Goal: Transaction & Acquisition: Purchase product/service

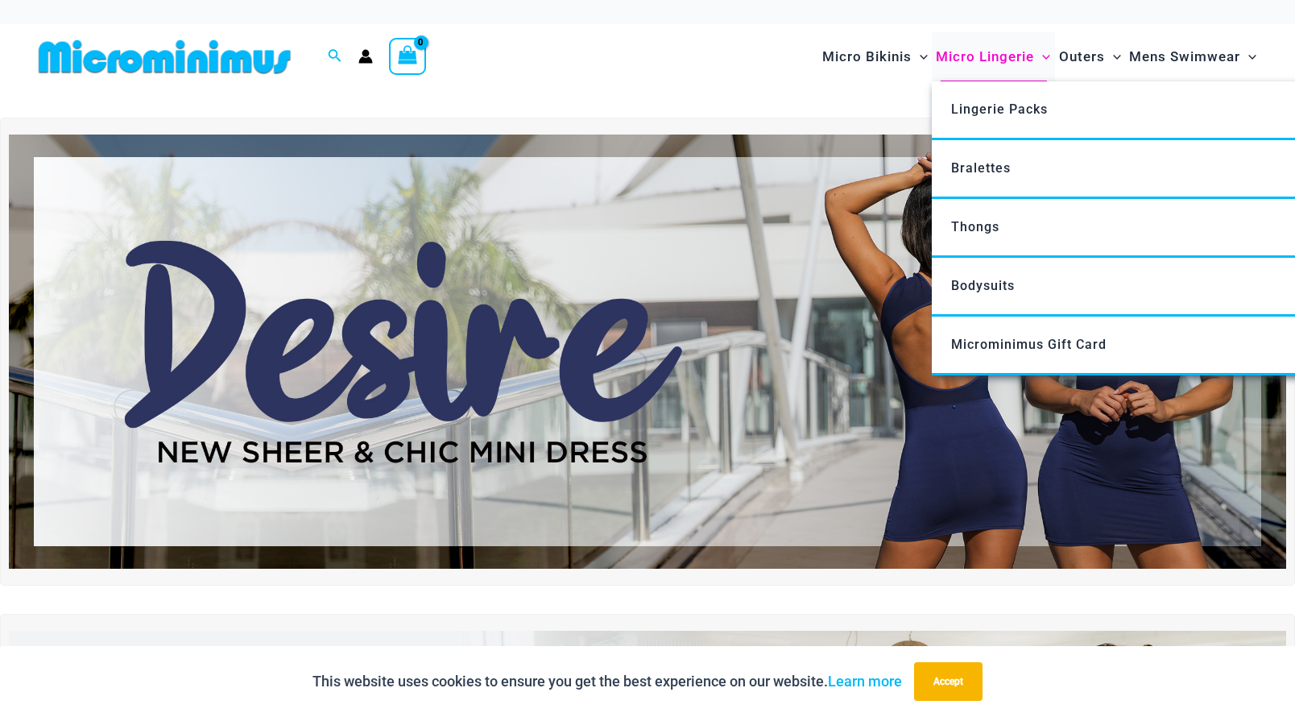
click at [977, 56] on span "Micro Lingerie" at bounding box center [985, 56] width 98 height 41
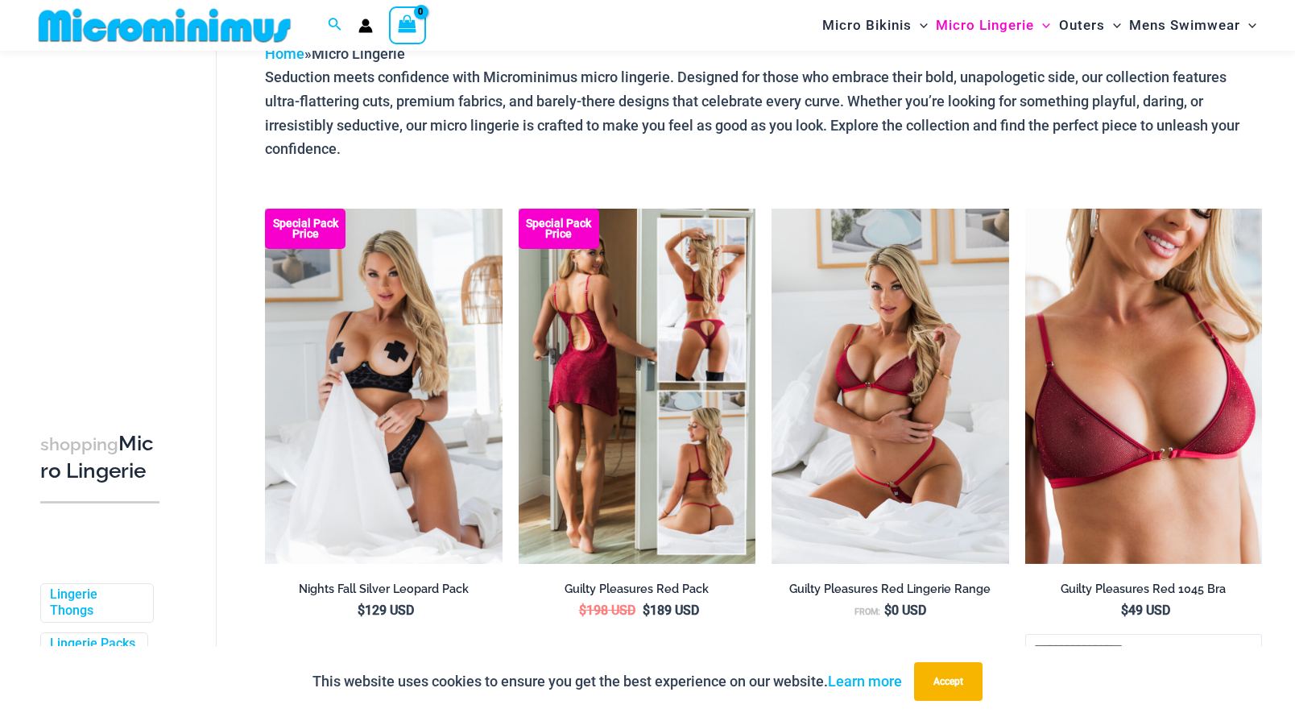
scroll to position [95, 0]
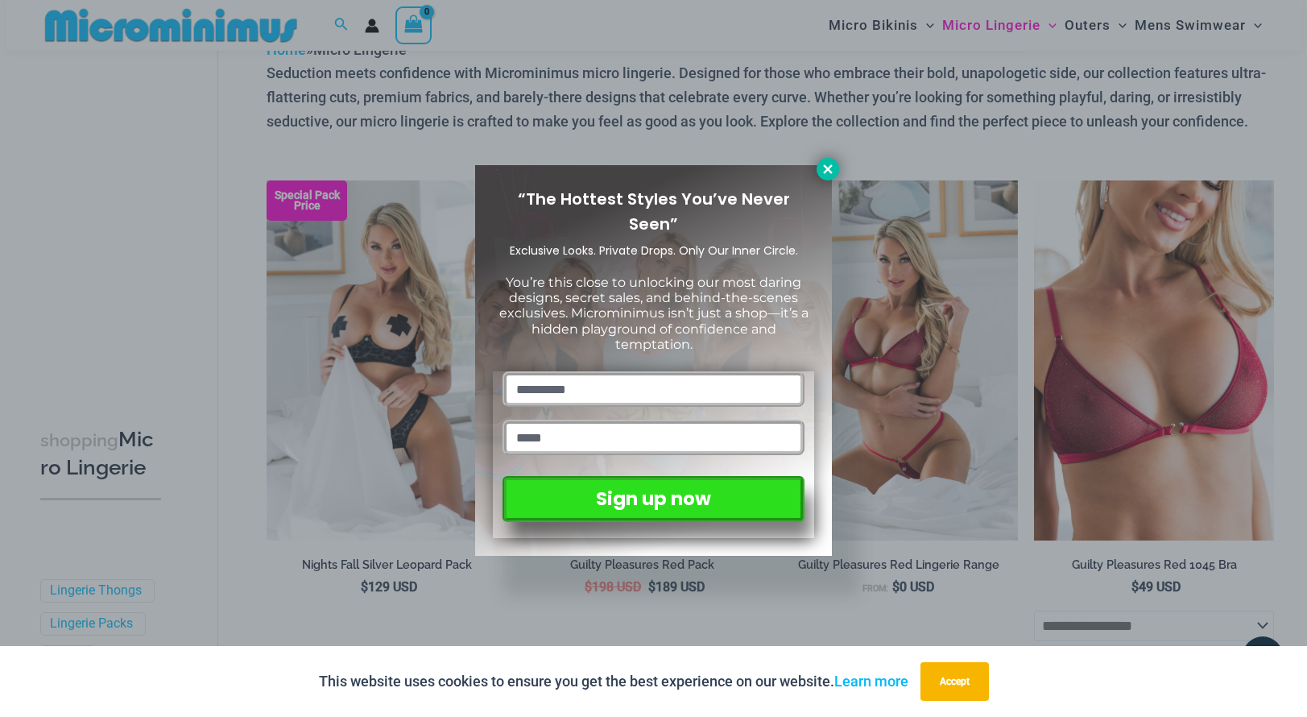
click at [825, 172] on icon at bounding box center [827, 168] width 9 height 9
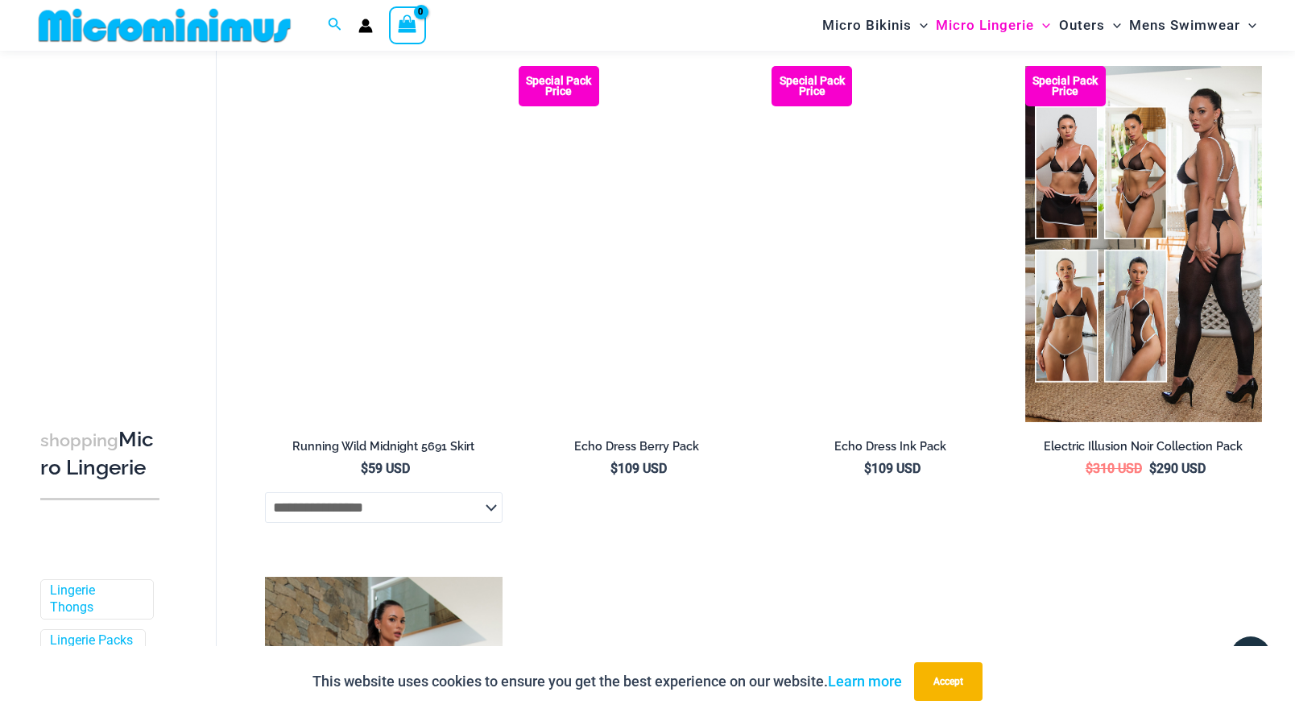
scroll to position [2289, 0]
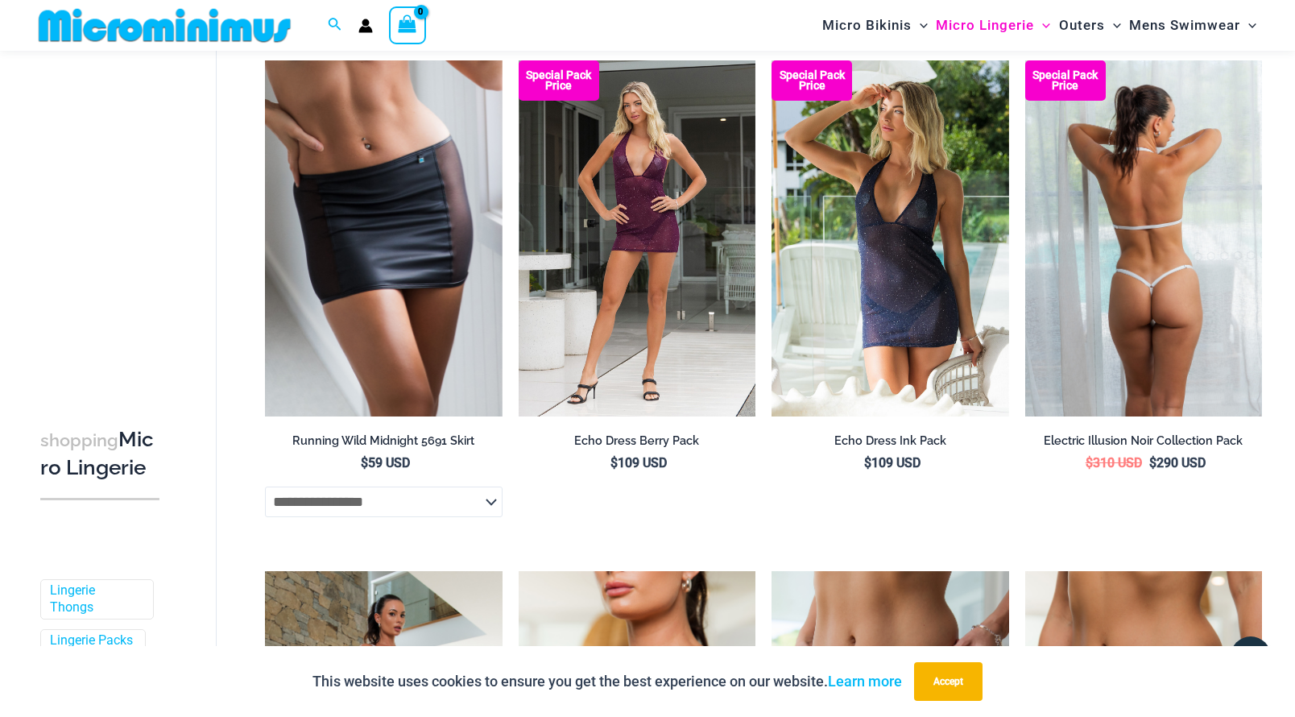
click at [1177, 288] on img at bounding box center [1143, 238] width 237 height 356
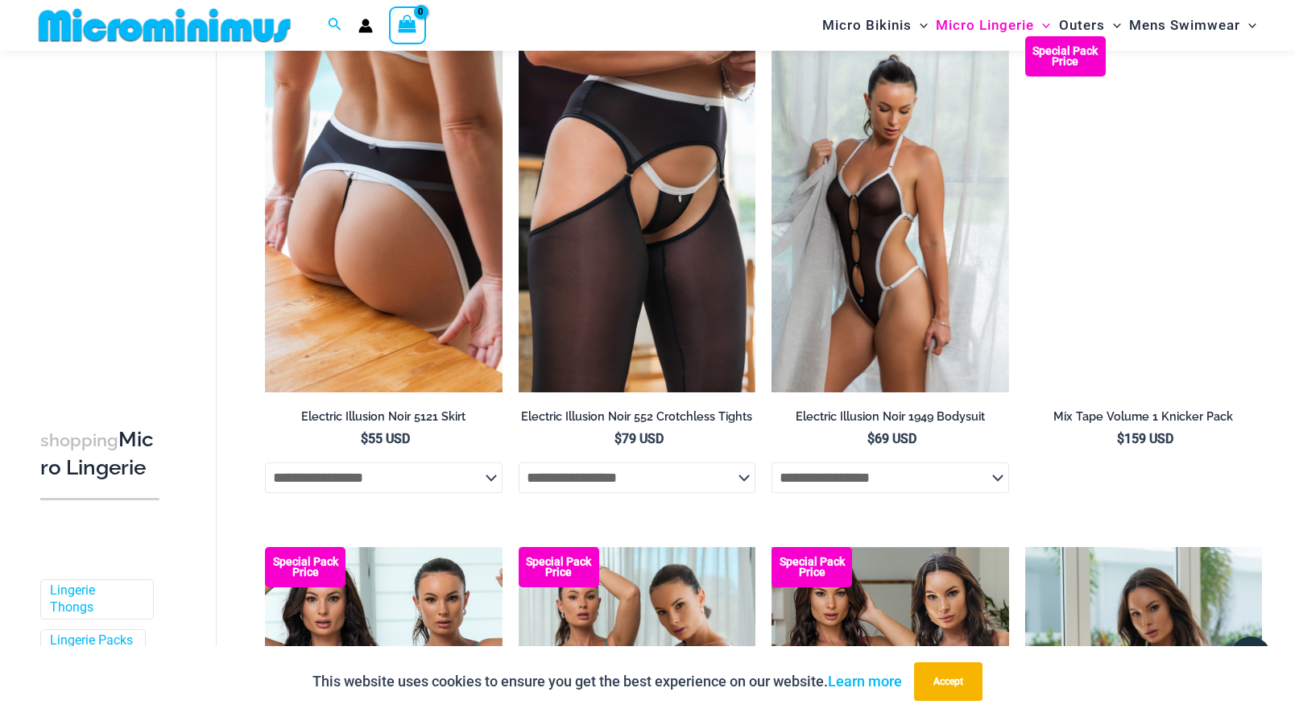
scroll to position [3341, 0]
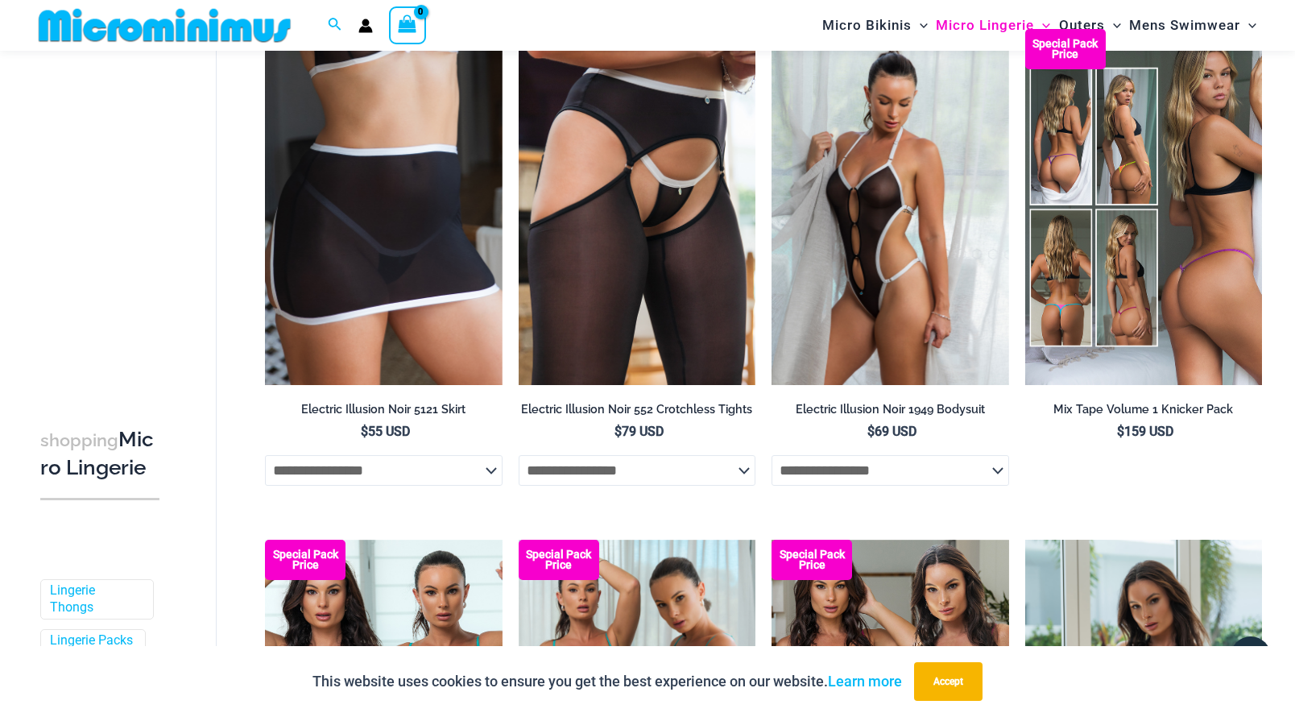
click at [1200, 249] on img at bounding box center [1143, 207] width 237 height 356
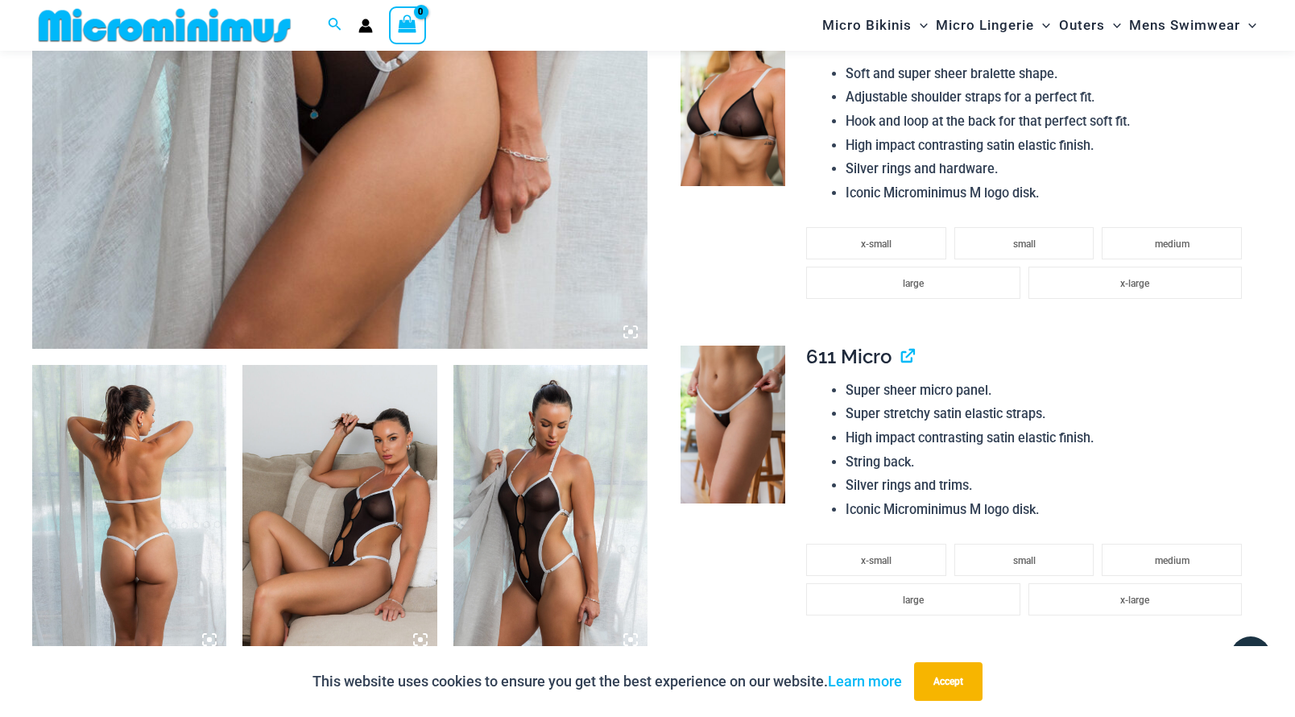
scroll to position [722, 0]
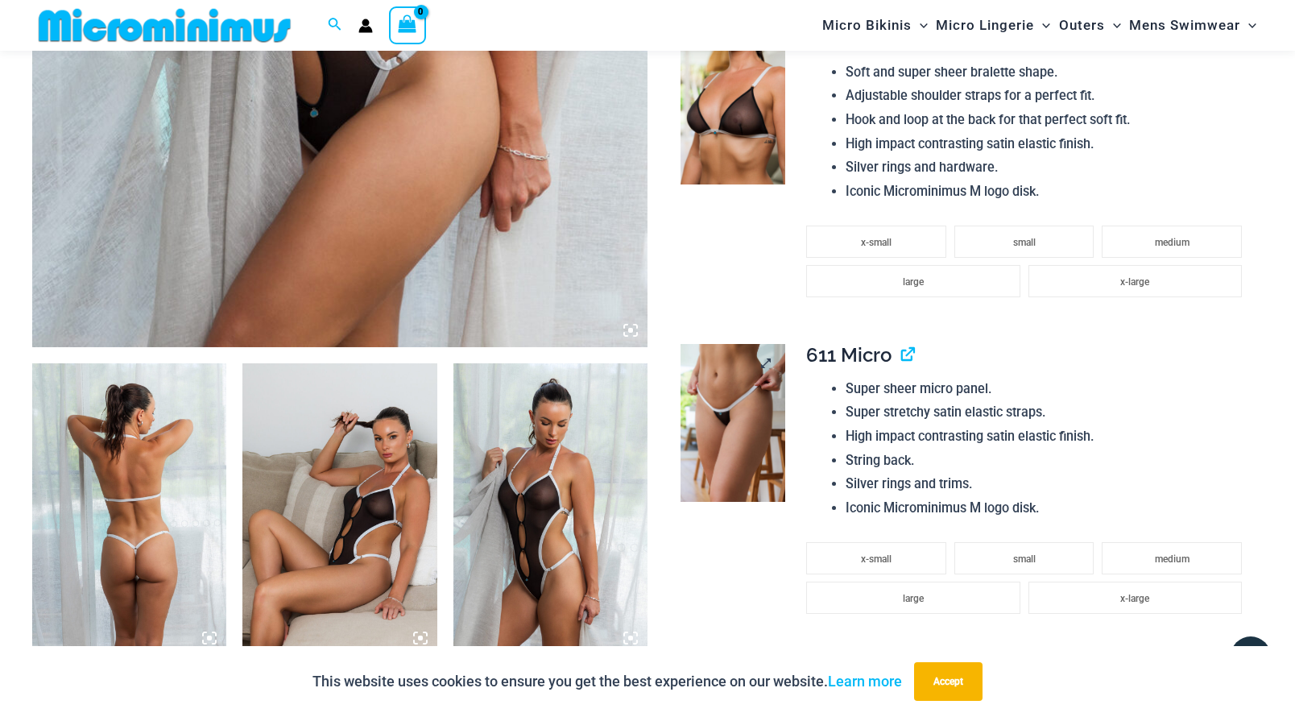
click at [731, 414] on img at bounding box center [733, 423] width 105 height 158
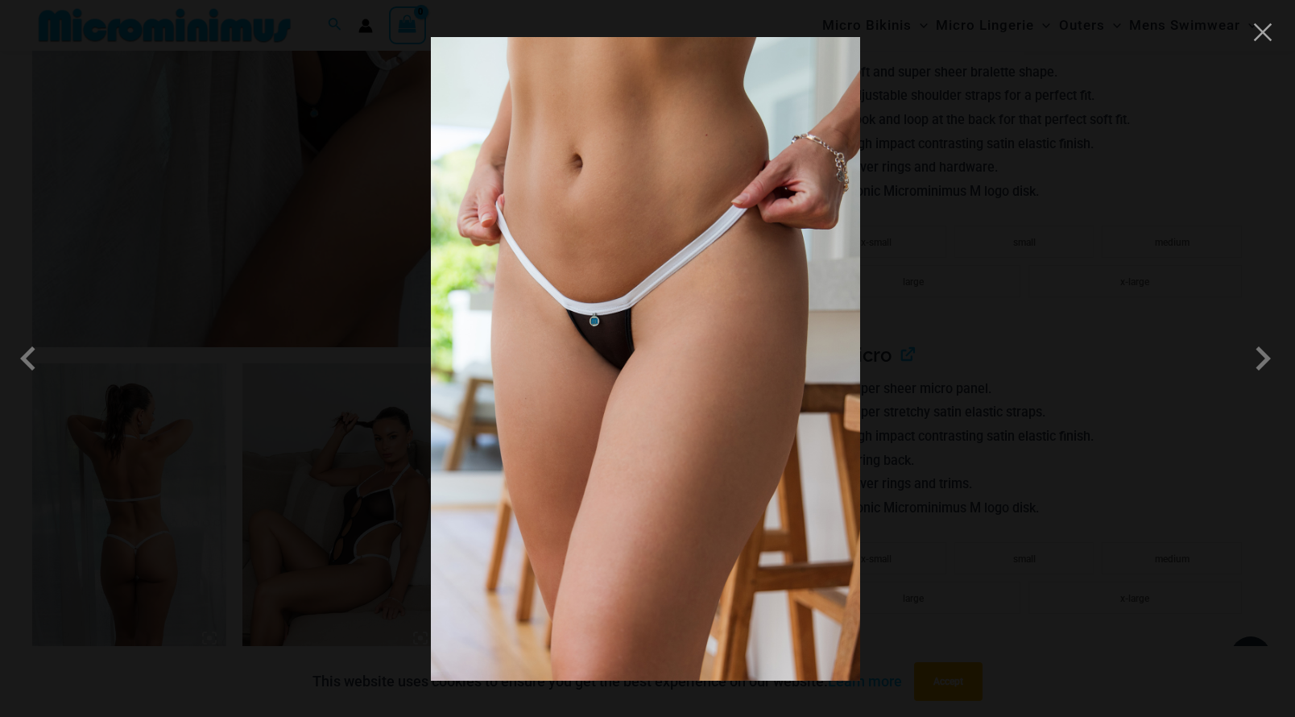
click at [605, 345] on img at bounding box center [645, 358] width 429 height 643
click at [1272, 39] on button "Close" at bounding box center [1263, 32] width 24 height 24
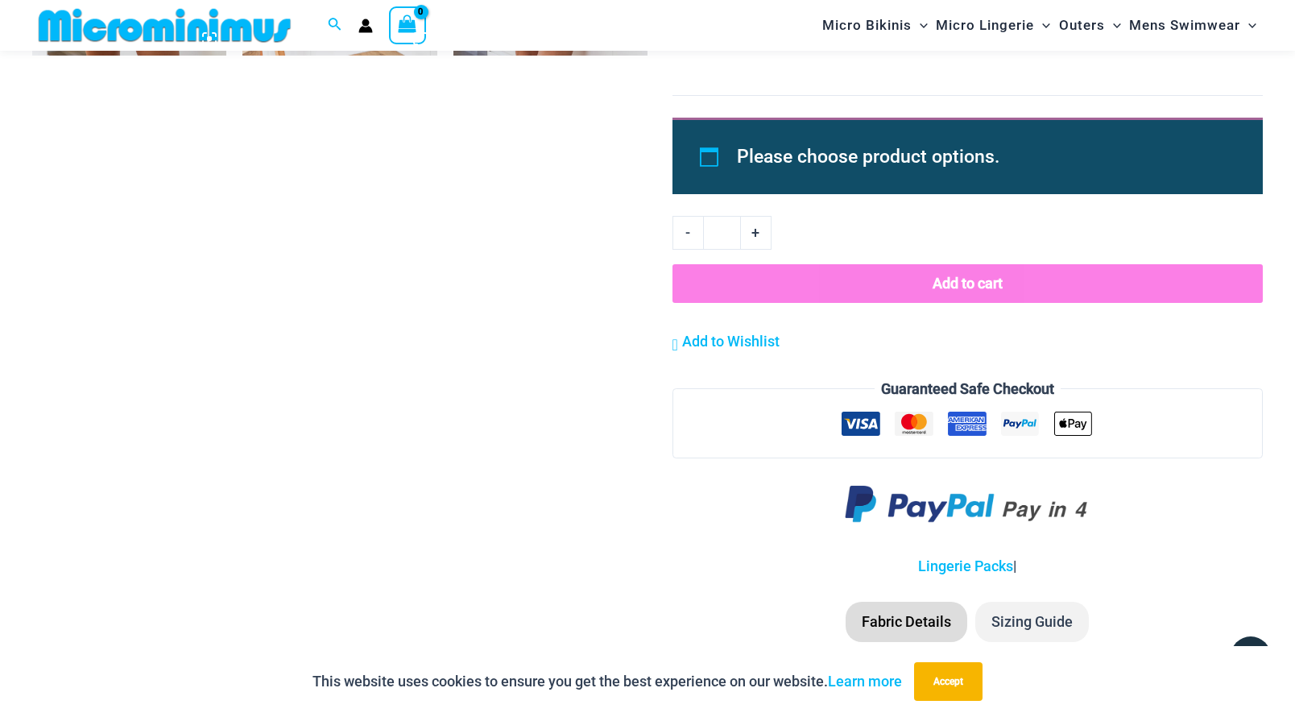
scroll to position [2556, 0]
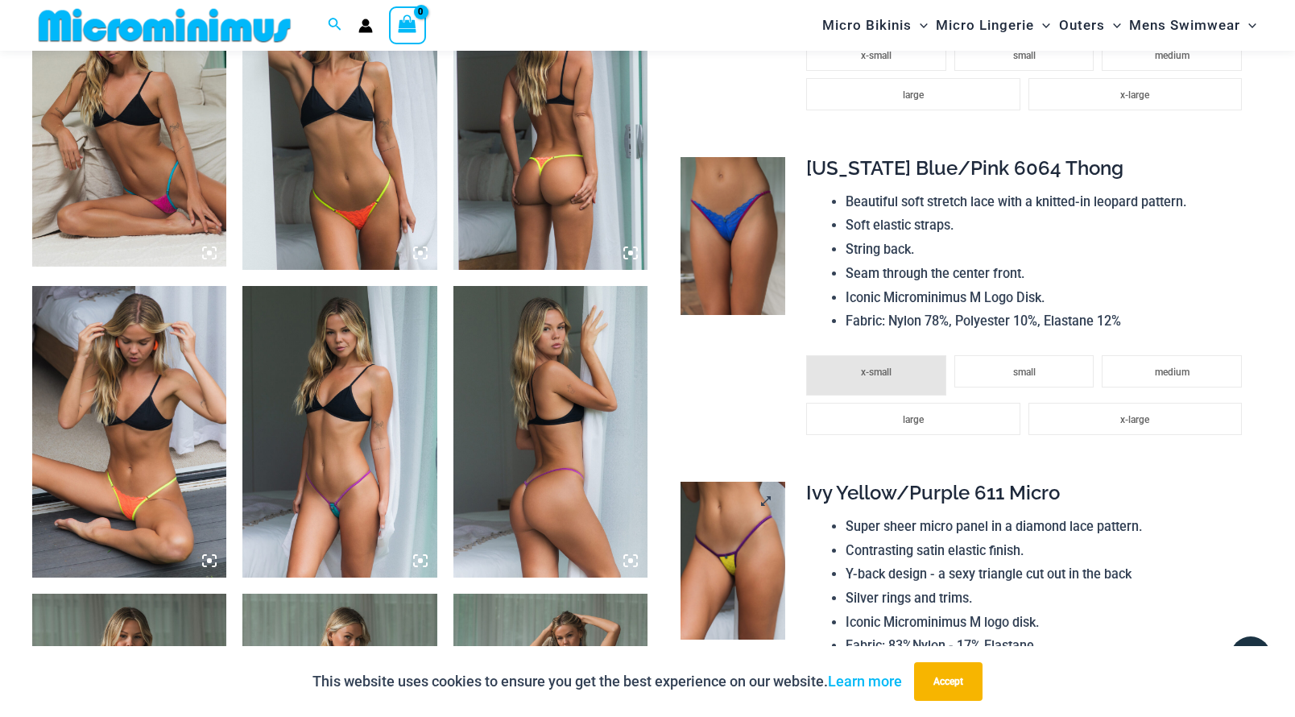
scroll to position [1438, 0]
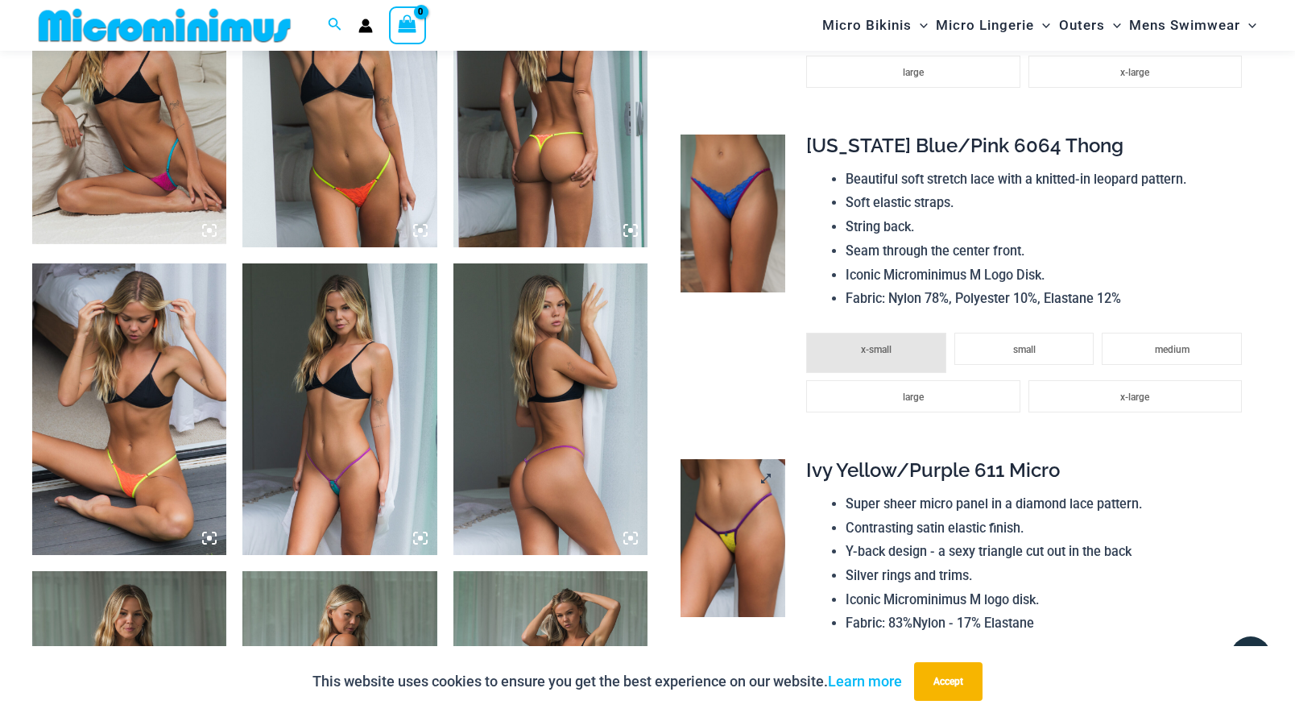
click at [774, 519] on img at bounding box center [733, 538] width 105 height 158
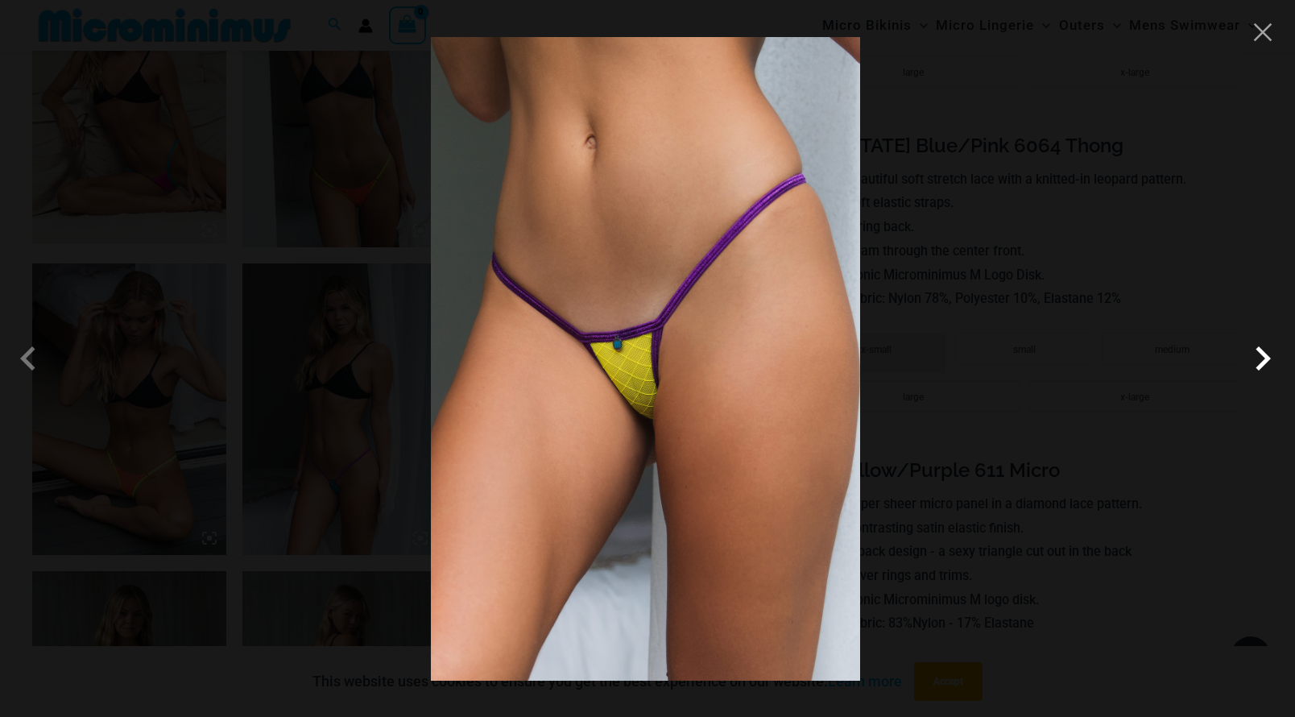
click at [1262, 351] on span at bounding box center [1263, 358] width 48 height 48
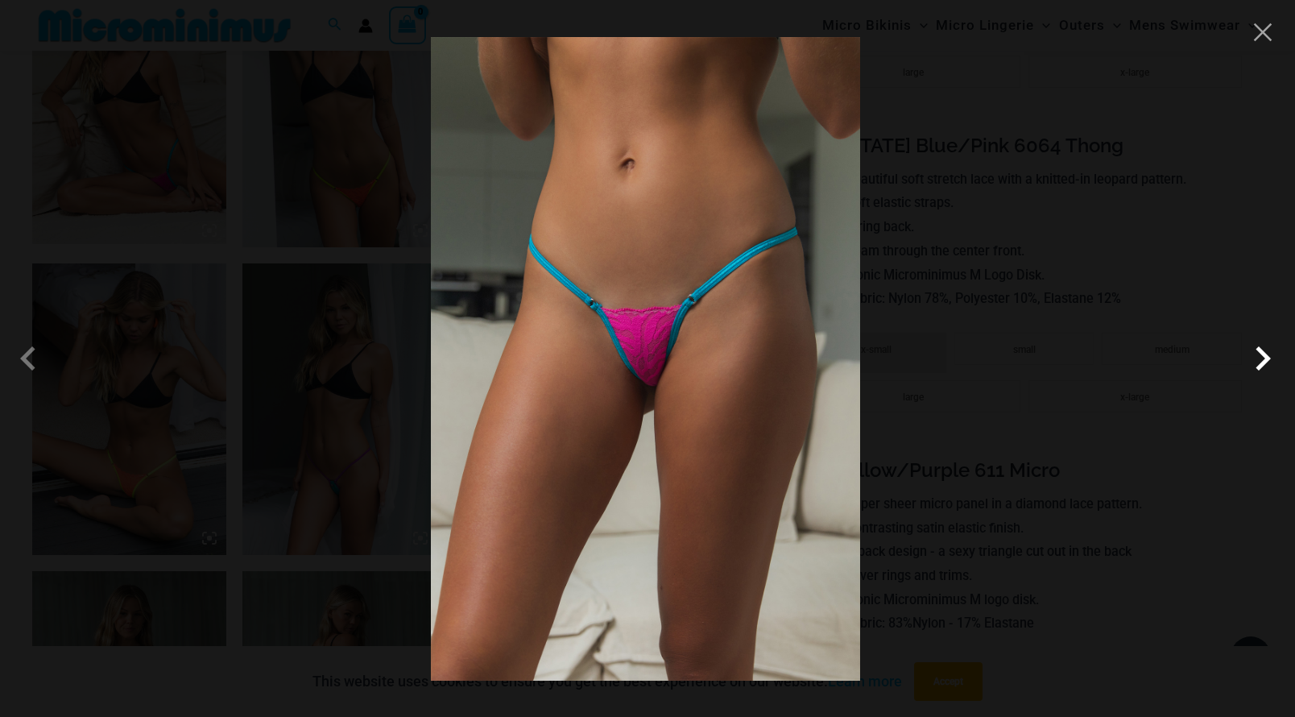
click at [1261, 351] on span at bounding box center [1263, 358] width 48 height 48
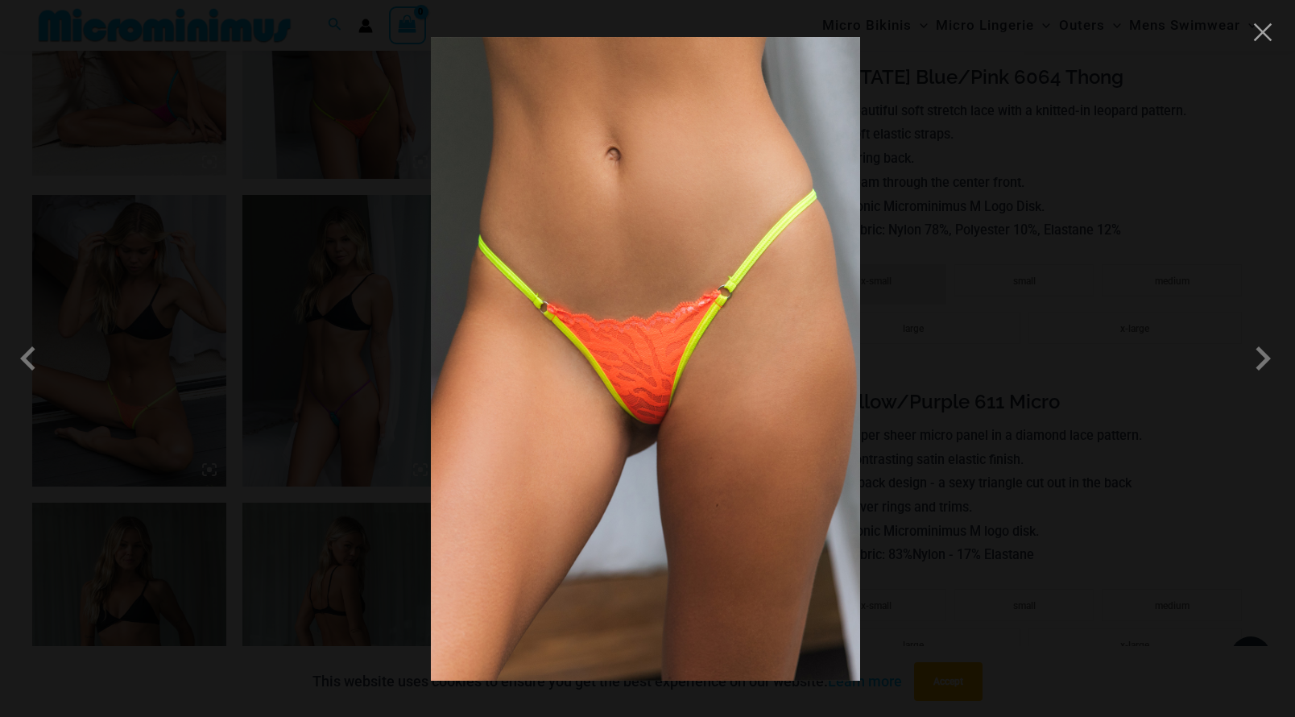
scroll to position [1508, 0]
click at [1258, 358] on span at bounding box center [1263, 358] width 48 height 48
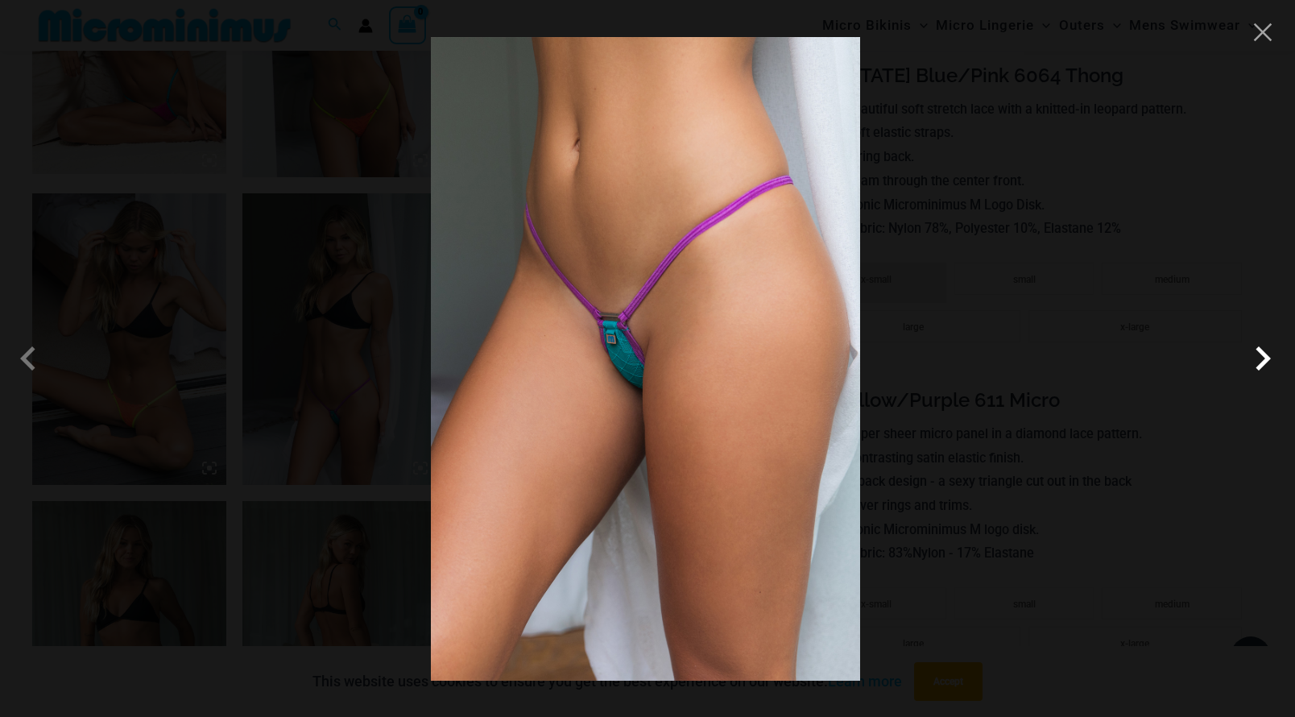
click at [1258, 359] on span at bounding box center [1263, 358] width 48 height 48
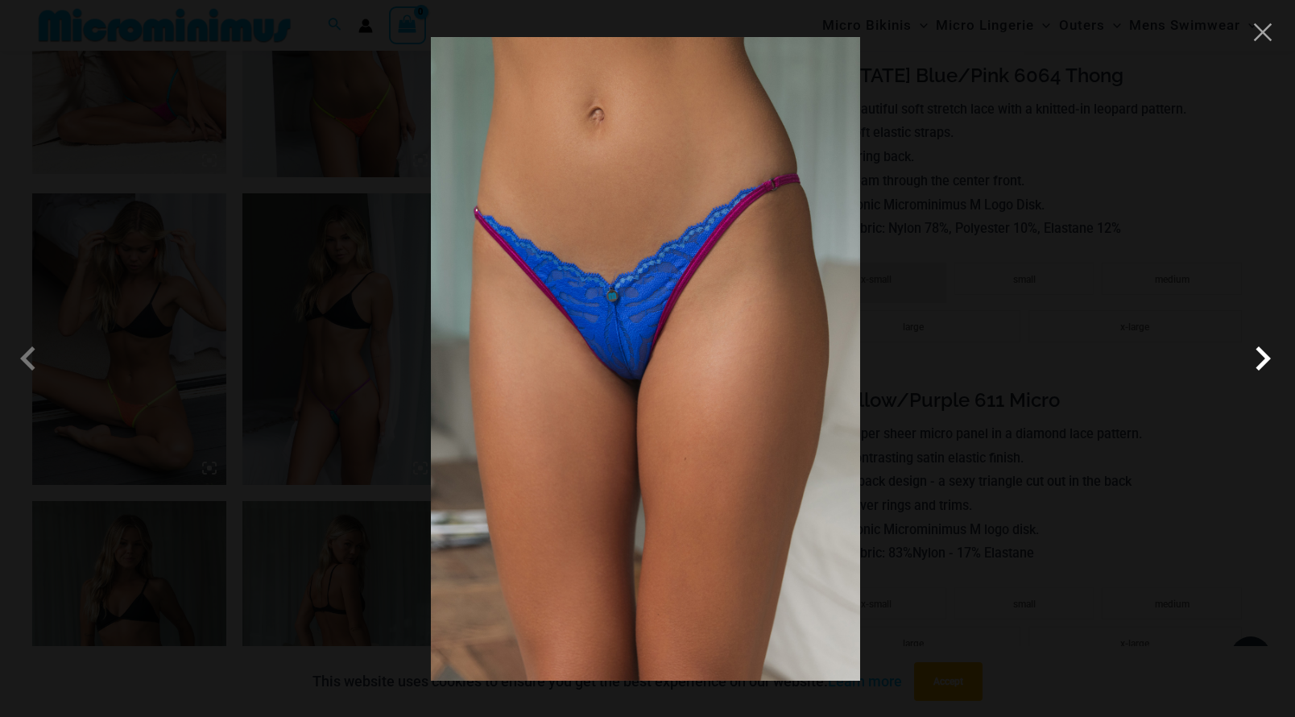
click at [1258, 360] on span at bounding box center [1263, 358] width 48 height 48
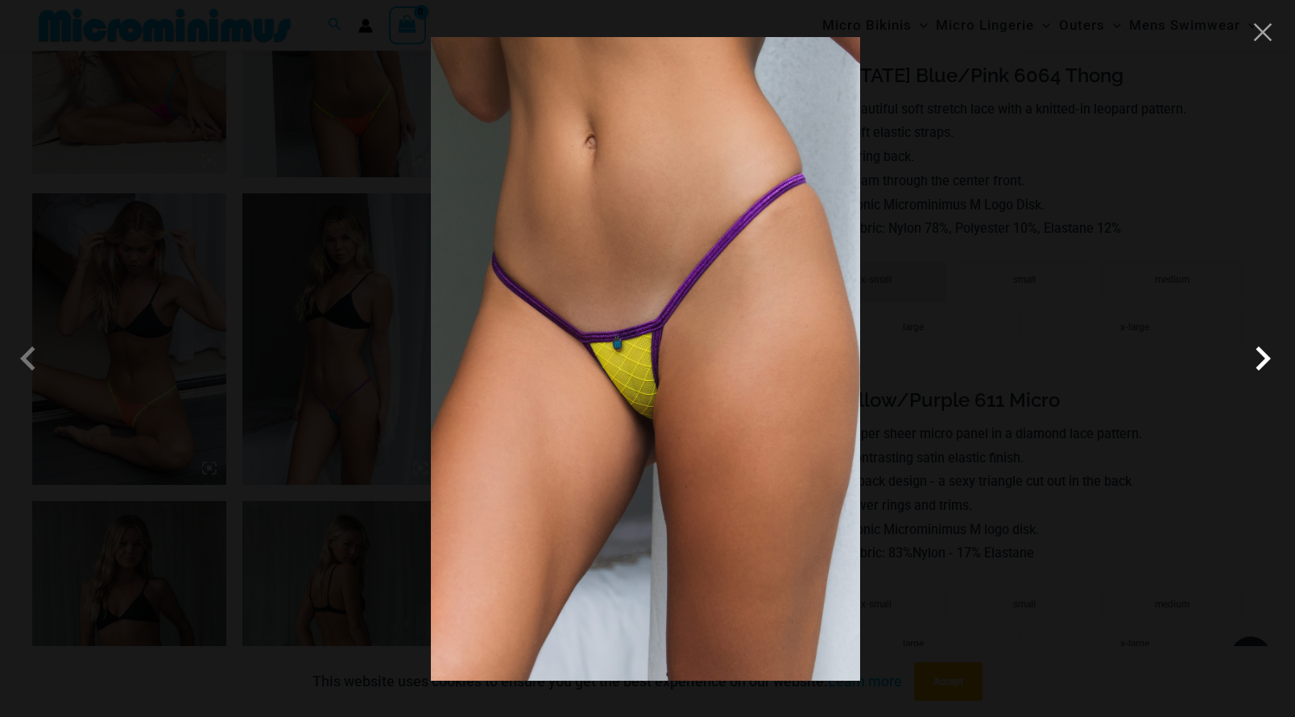
click at [1258, 360] on span at bounding box center [1263, 358] width 48 height 48
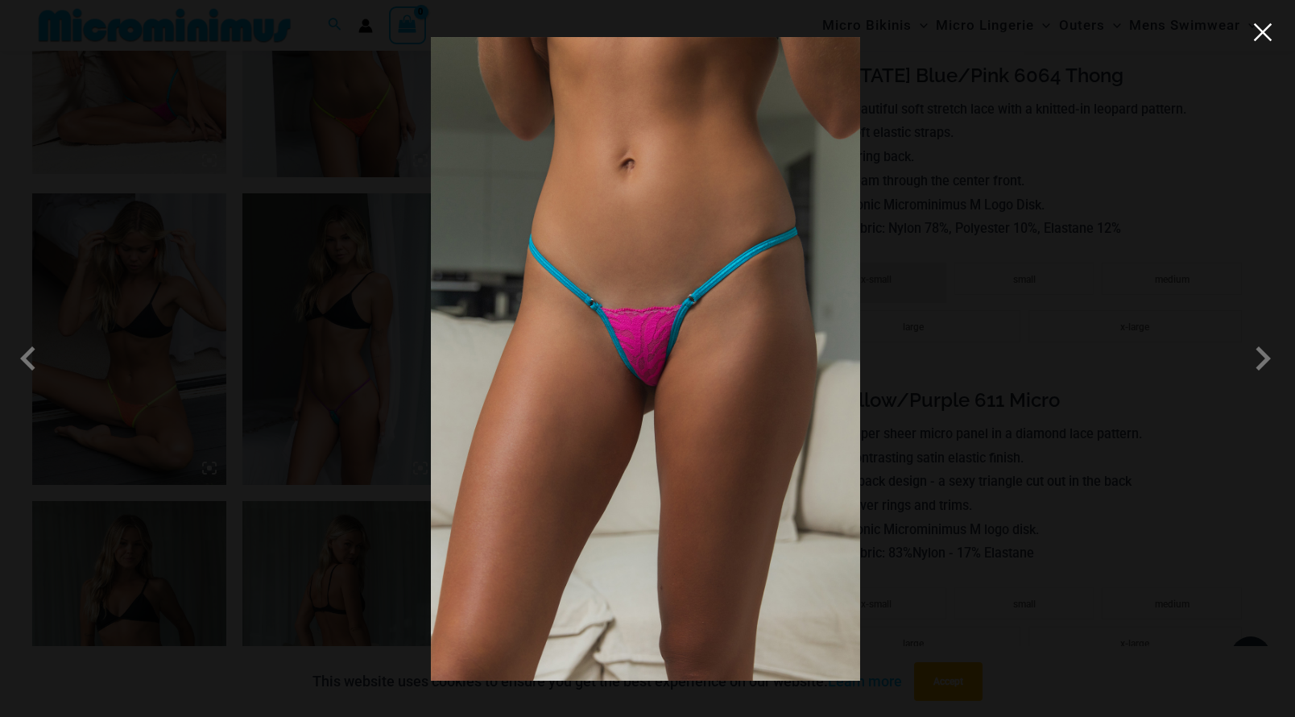
click at [1264, 31] on button "Close" at bounding box center [1263, 32] width 24 height 24
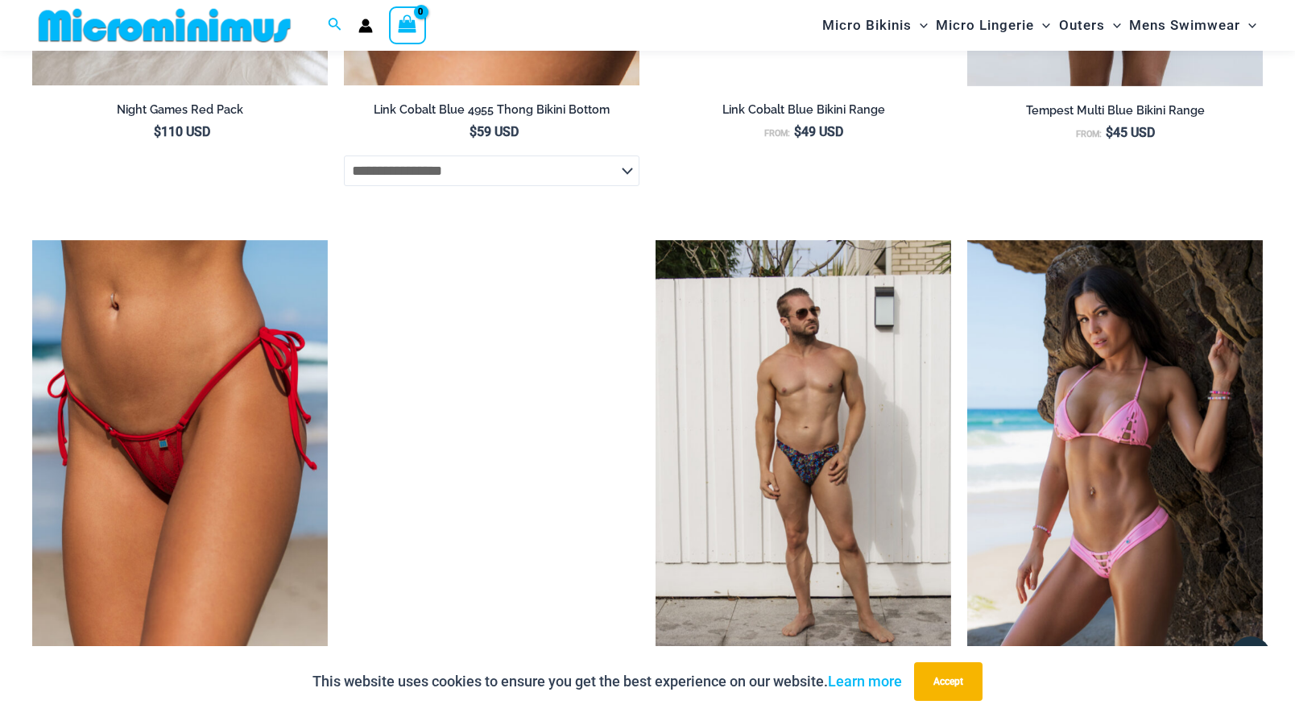
scroll to position [4936, 0]
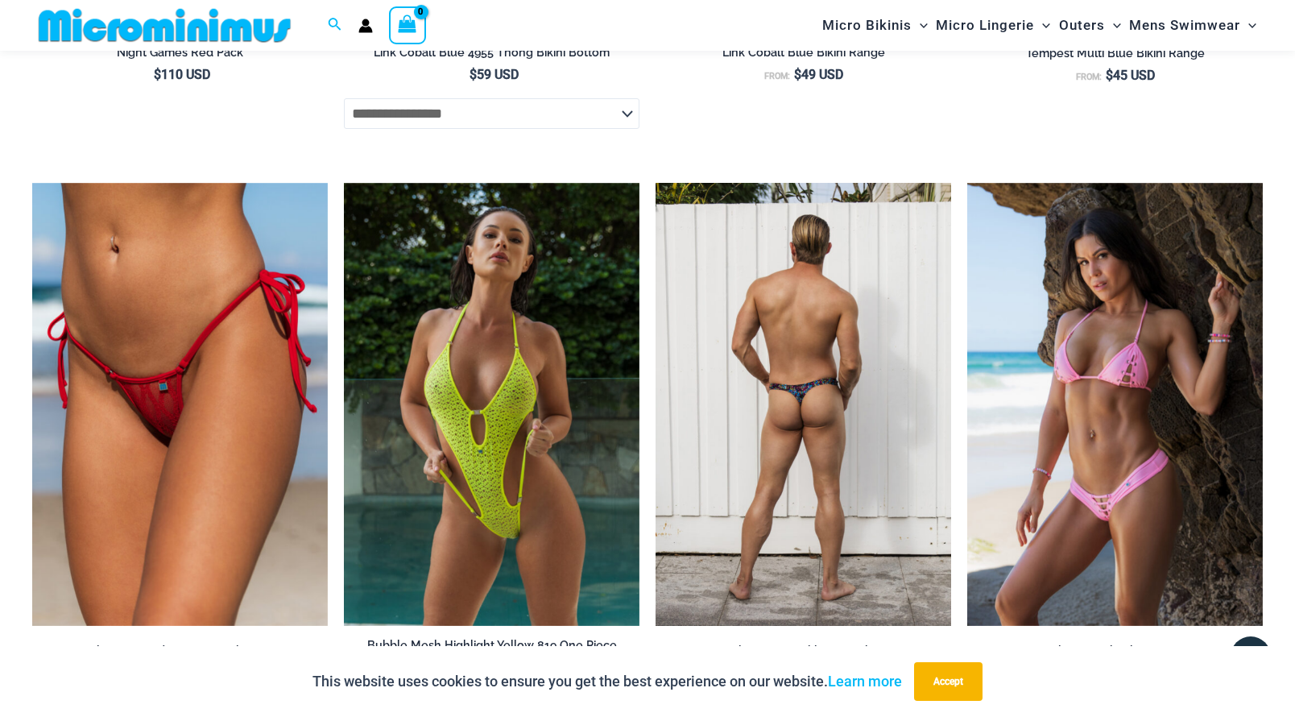
click at [772, 477] on img at bounding box center [804, 405] width 296 height 444
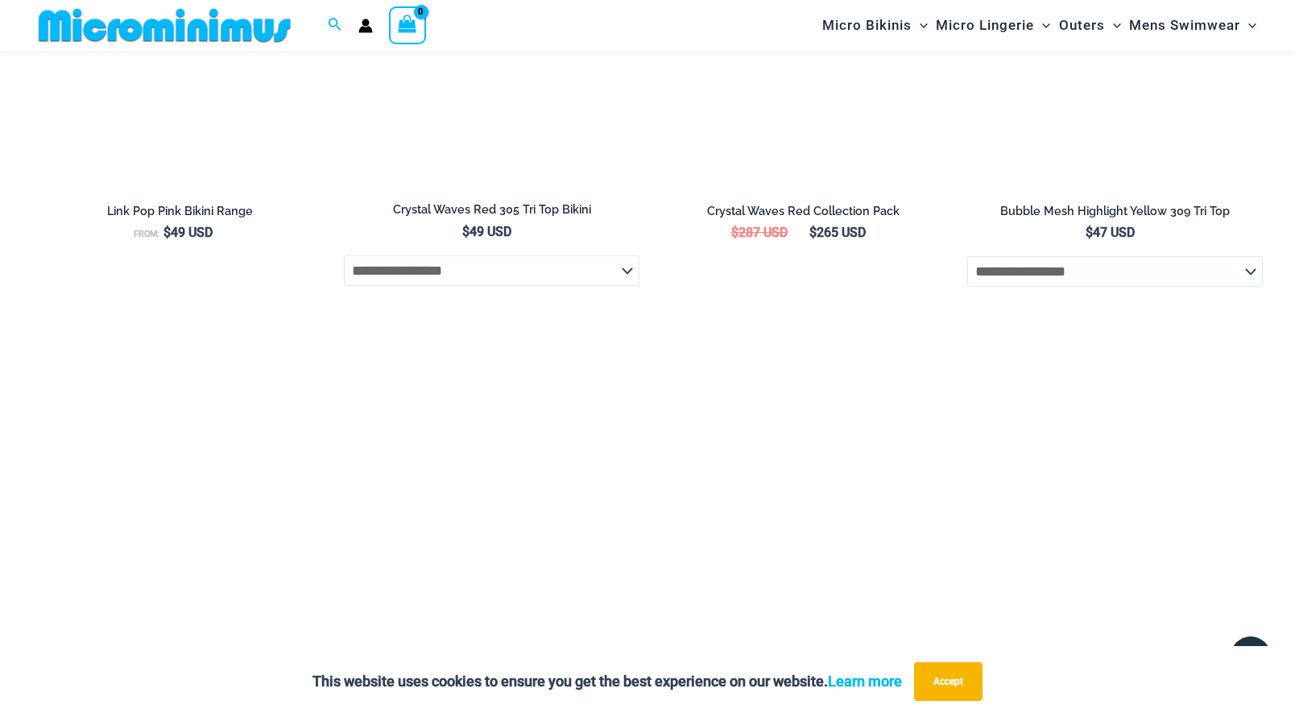
scroll to position [3326, 0]
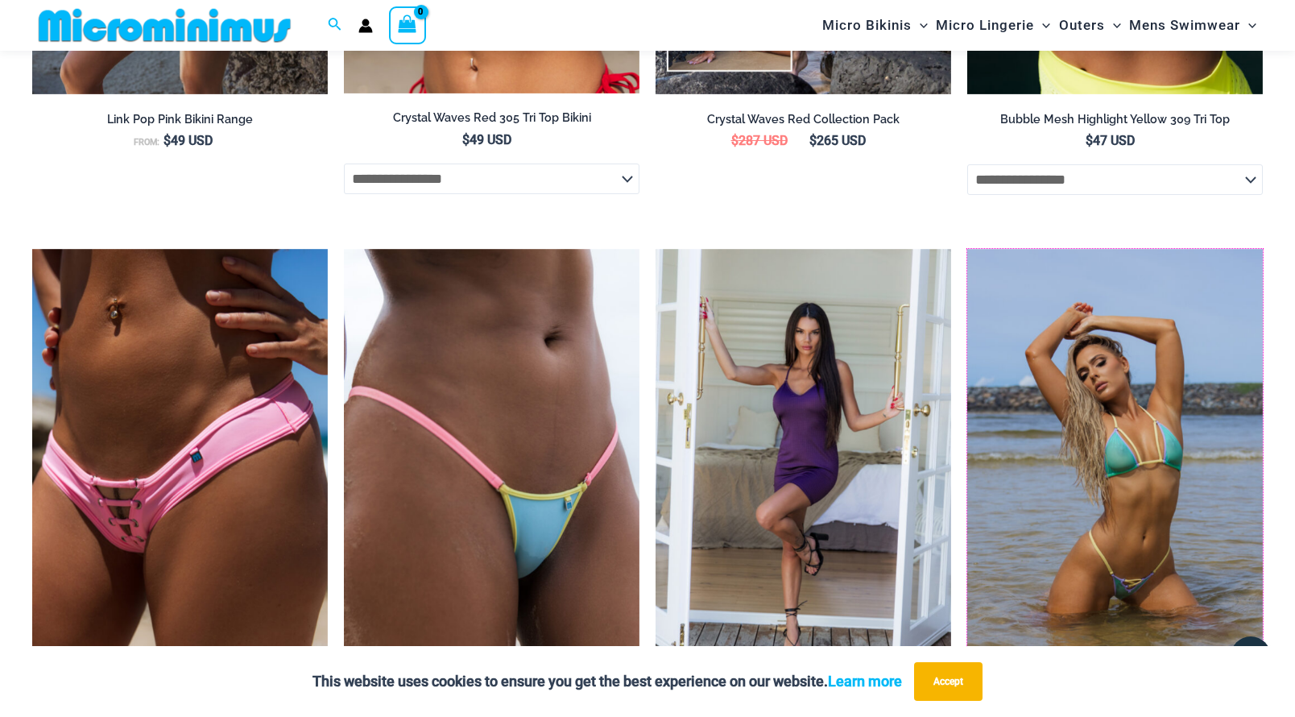
click at [967, 249] on img at bounding box center [967, 249] width 0 height 0
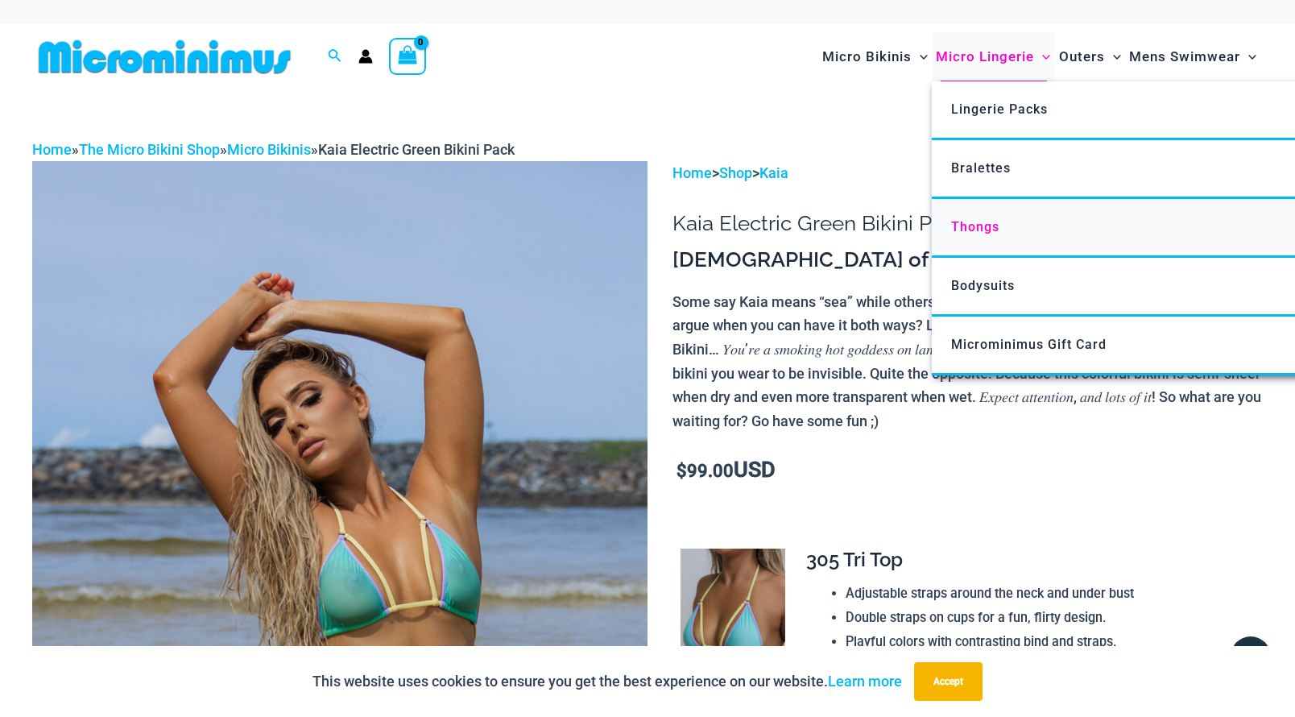
click at [974, 225] on span "Thongs" at bounding box center [975, 226] width 48 height 15
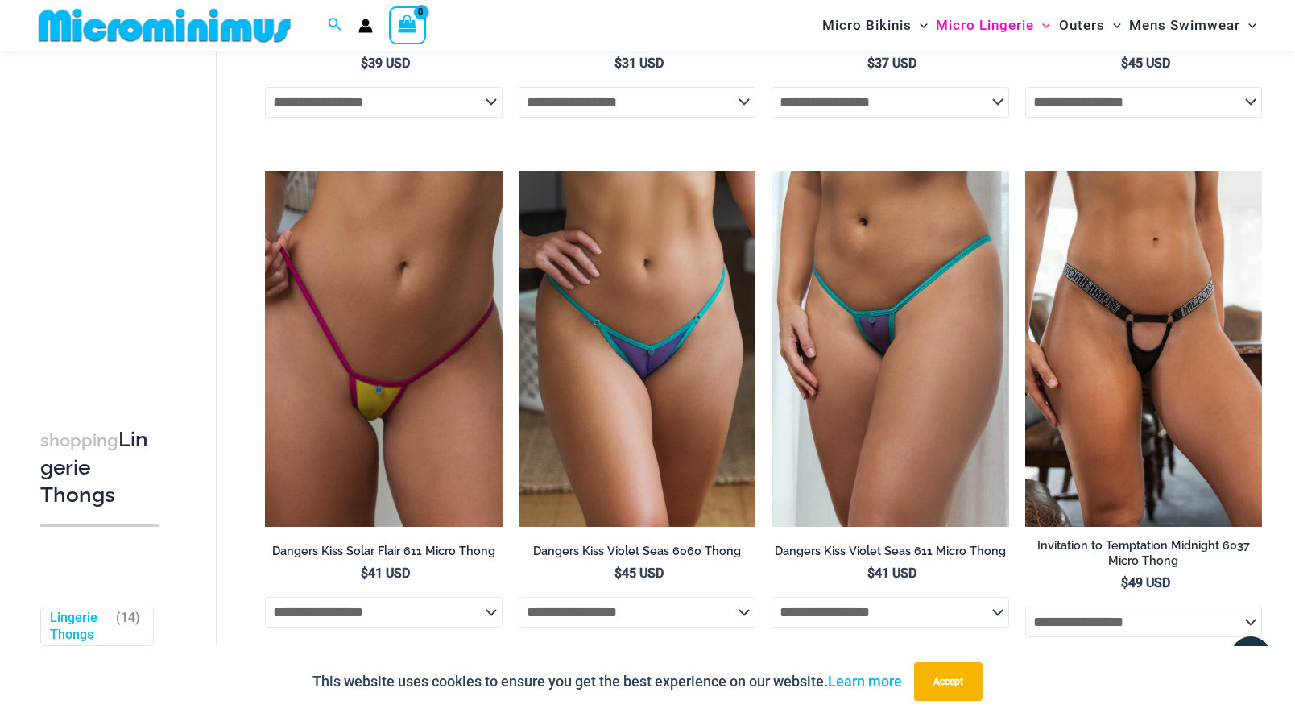
scroll to position [1029, 0]
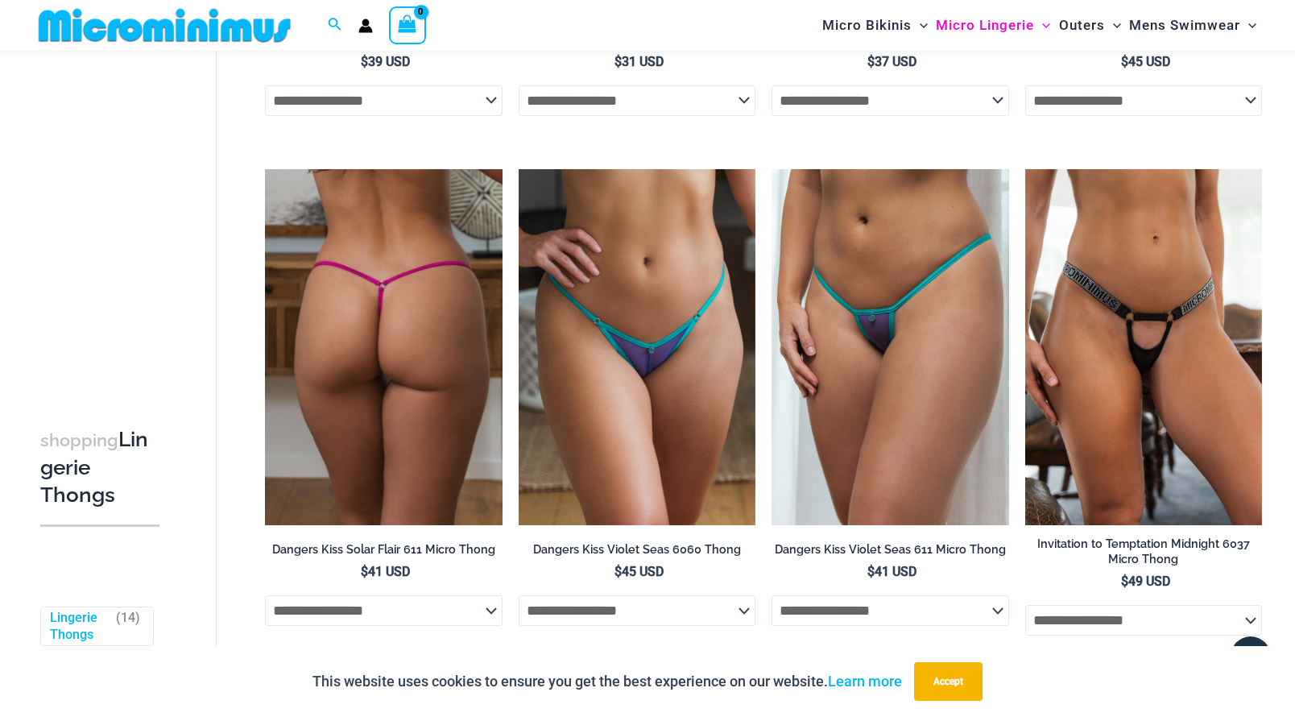
click at [447, 335] on img at bounding box center [383, 347] width 237 height 356
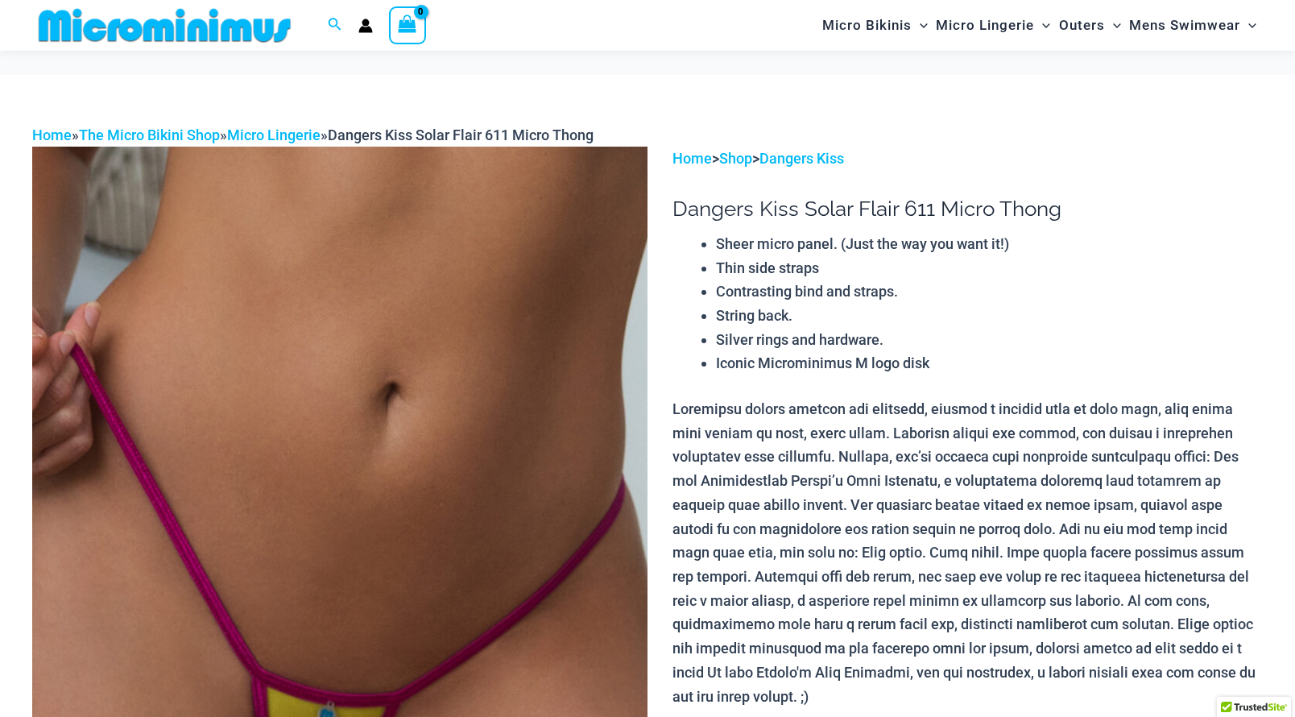
scroll to position [230, 0]
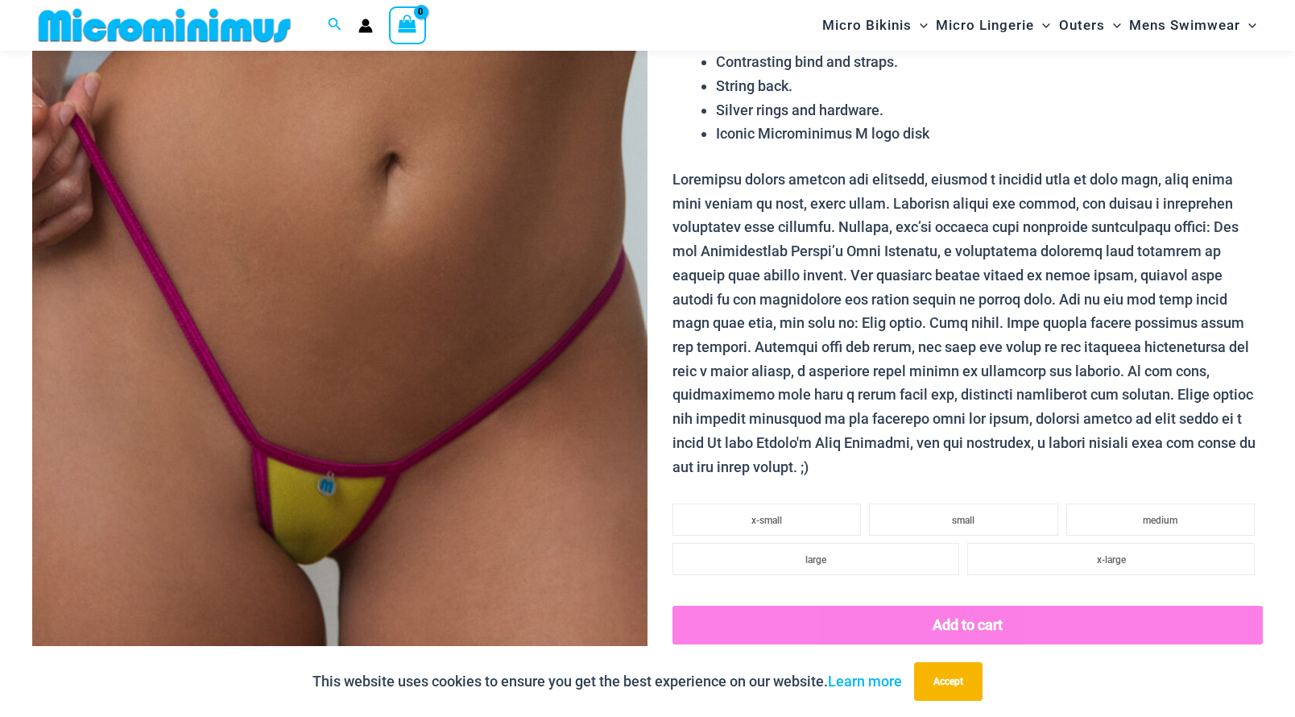
click at [345, 519] on img at bounding box center [339, 378] width 615 height 923
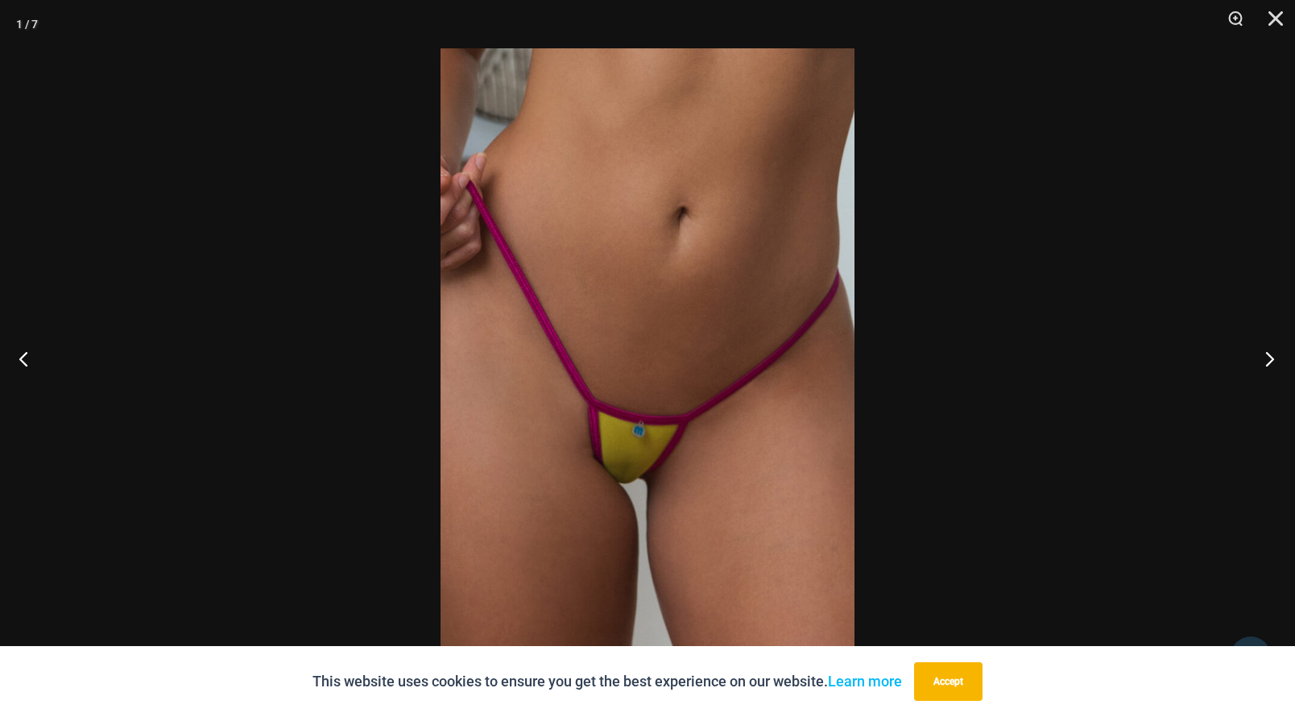
click at [1276, 358] on button "Next" at bounding box center [1265, 358] width 60 height 81
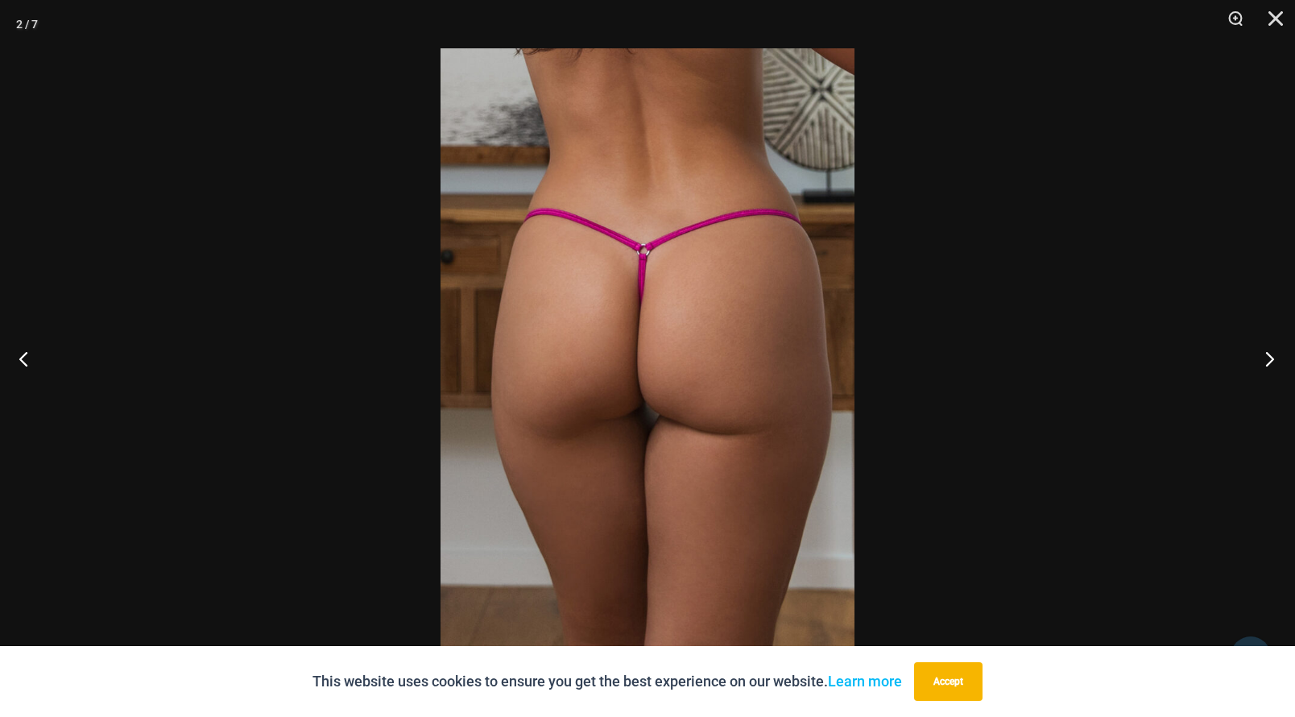
click at [1276, 358] on button "Next" at bounding box center [1265, 358] width 60 height 81
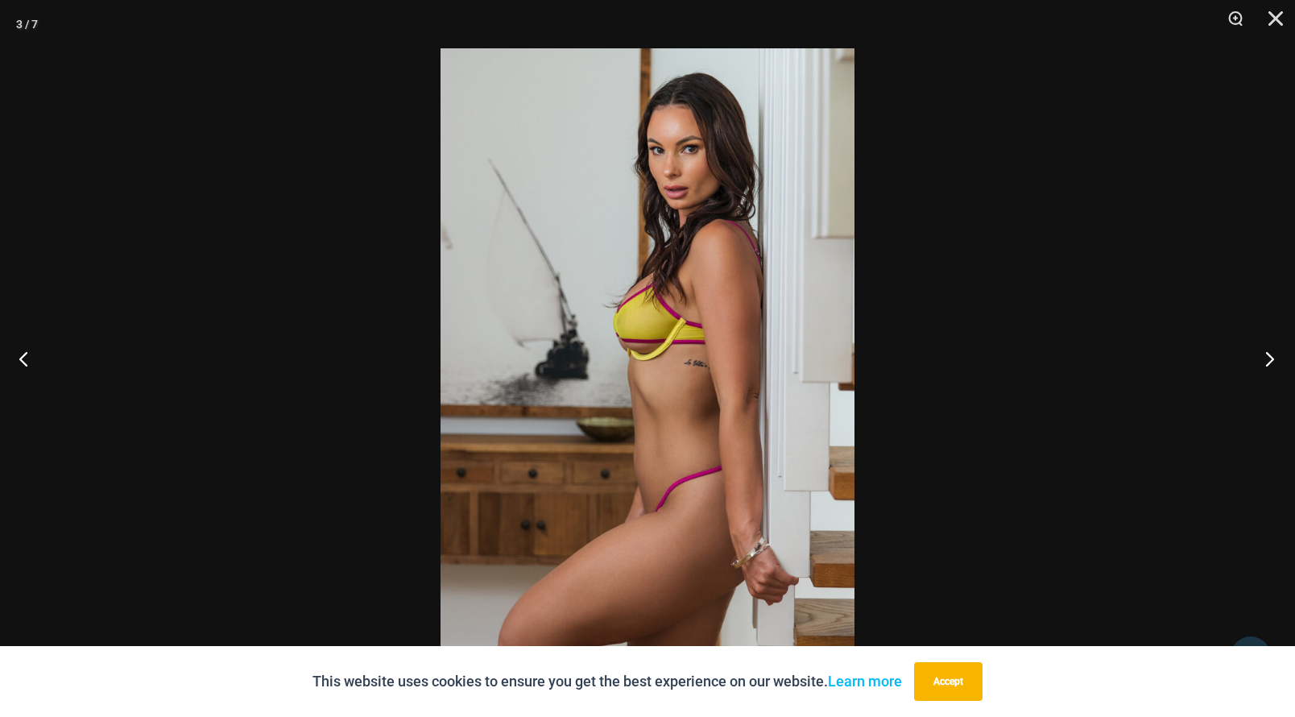
click at [1276, 358] on button "Next" at bounding box center [1265, 358] width 60 height 81
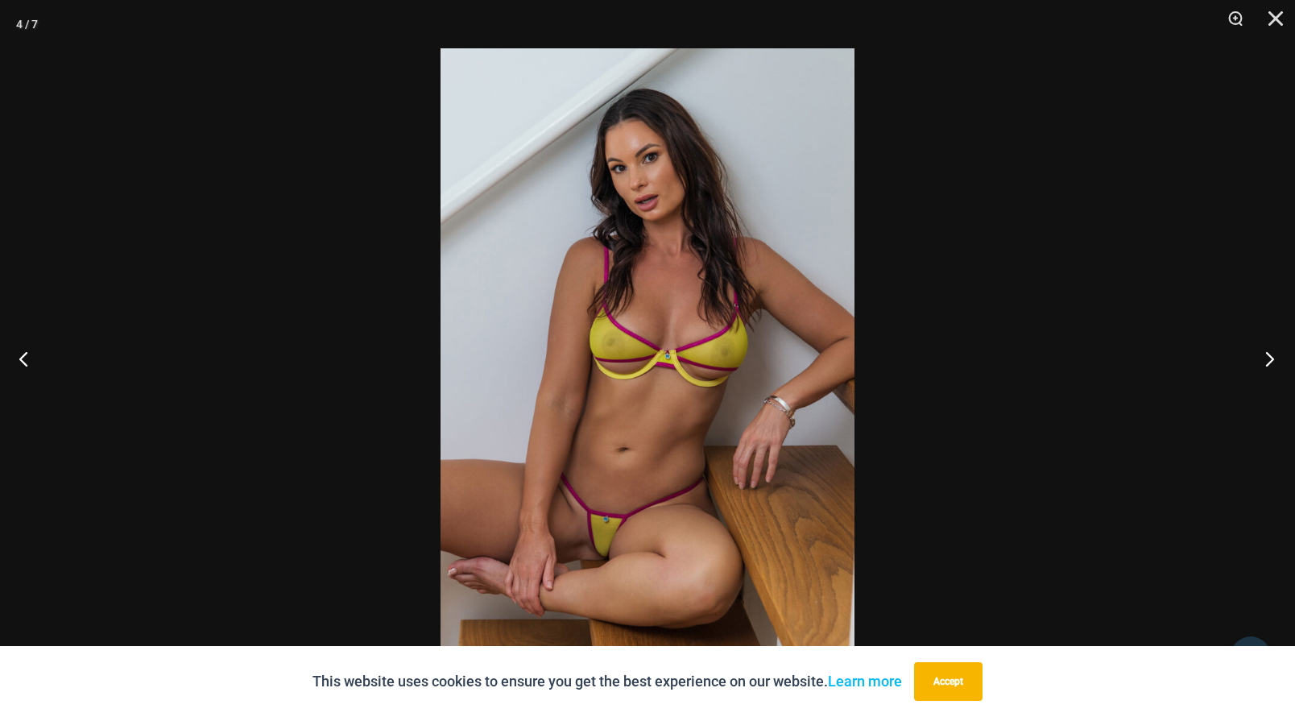
click at [1276, 358] on button "Next" at bounding box center [1265, 358] width 60 height 81
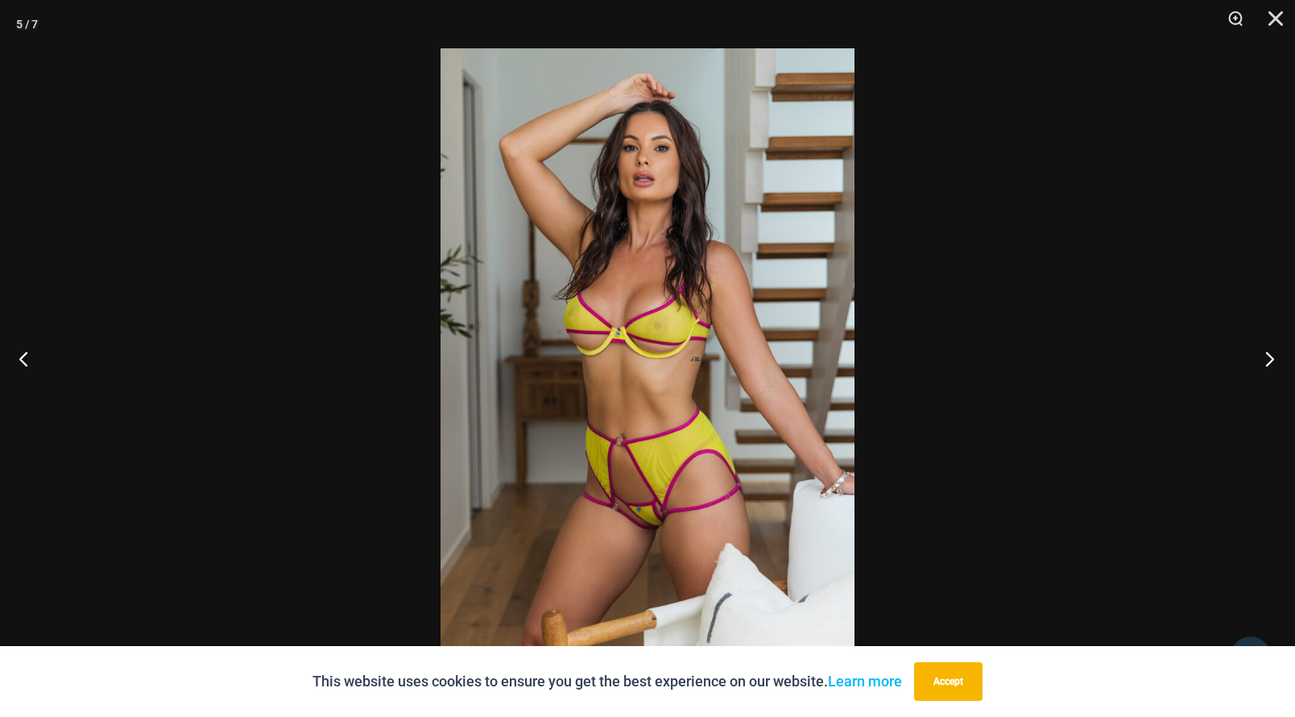
click at [1276, 358] on button "Next" at bounding box center [1265, 358] width 60 height 81
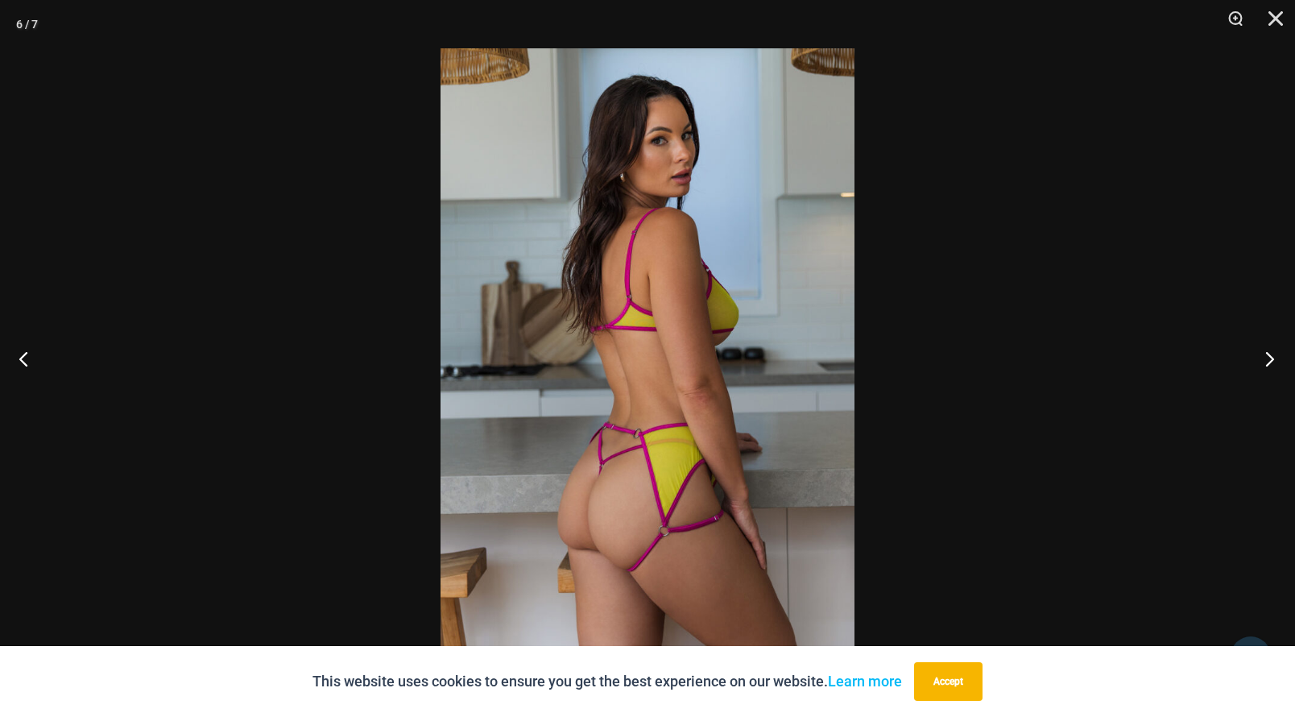
click at [1276, 358] on button "Next" at bounding box center [1265, 358] width 60 height 81
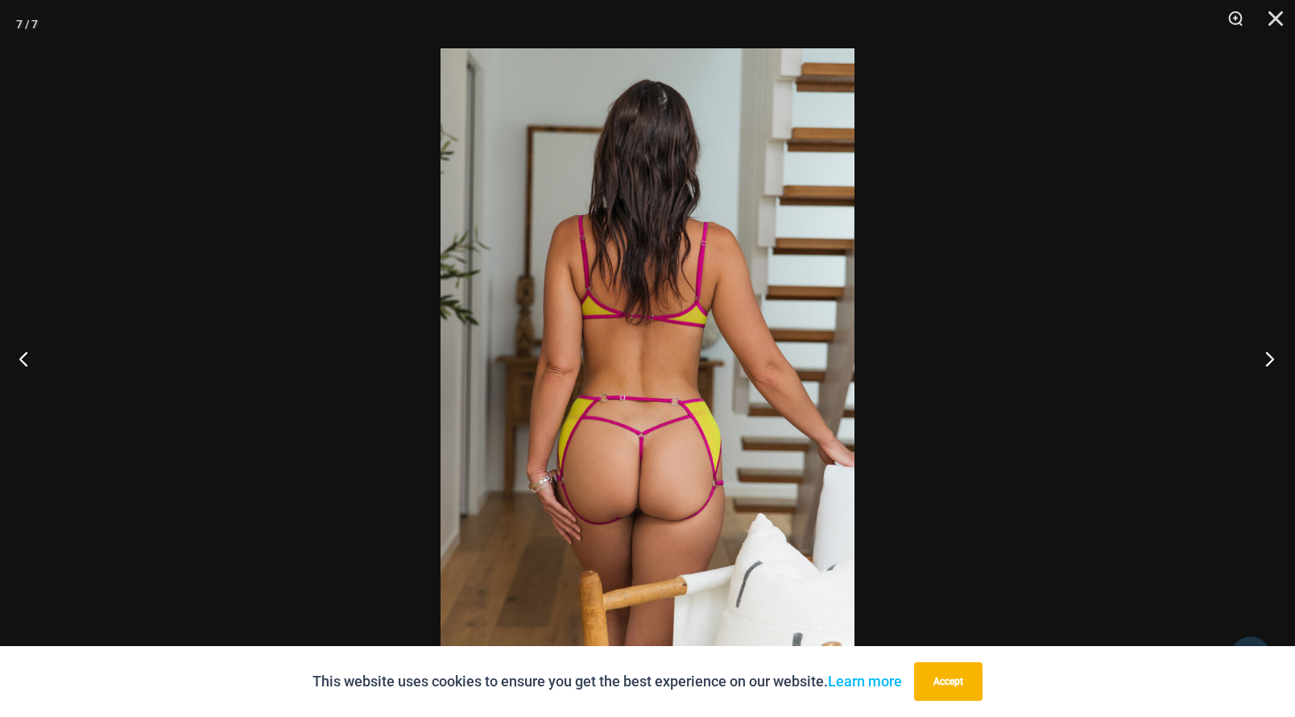
click at [1276, 358] on button "Next" at bounding box center [1265, 358] width 60 height 81
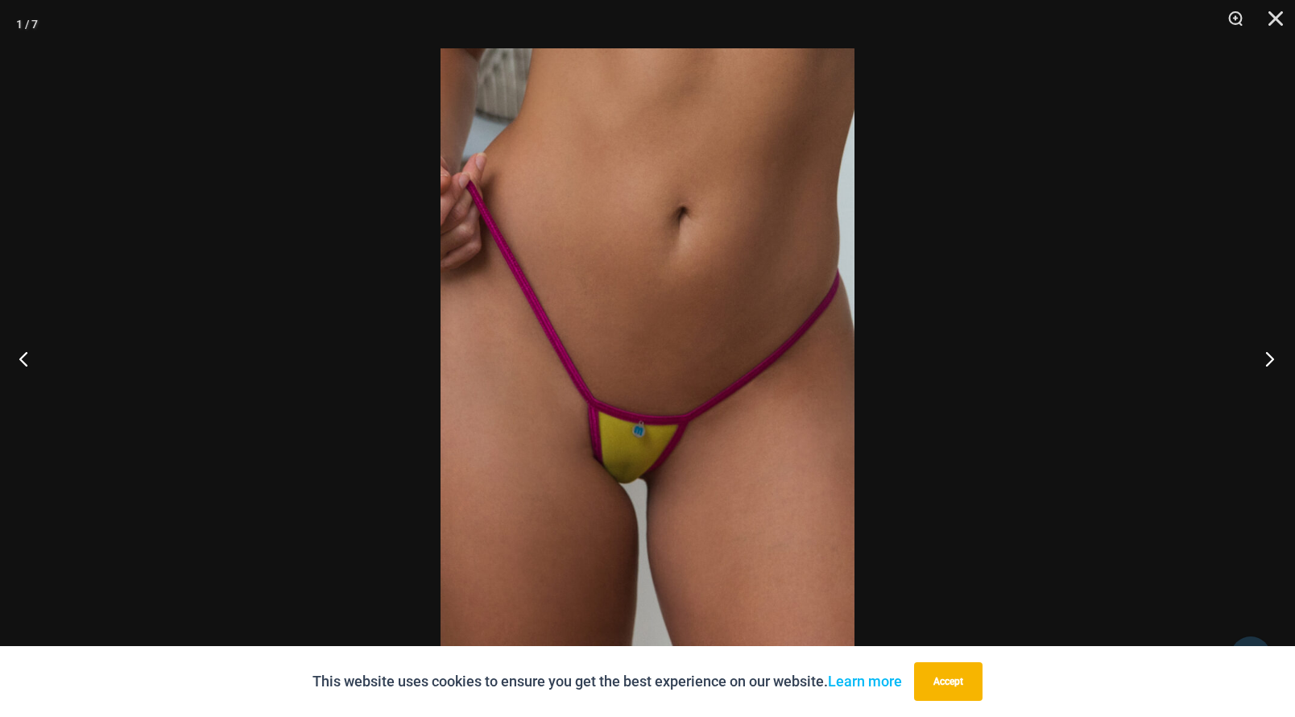
click at [1276, 358] on button "Next" at bounding box center [1265, 358] width 60 height 81
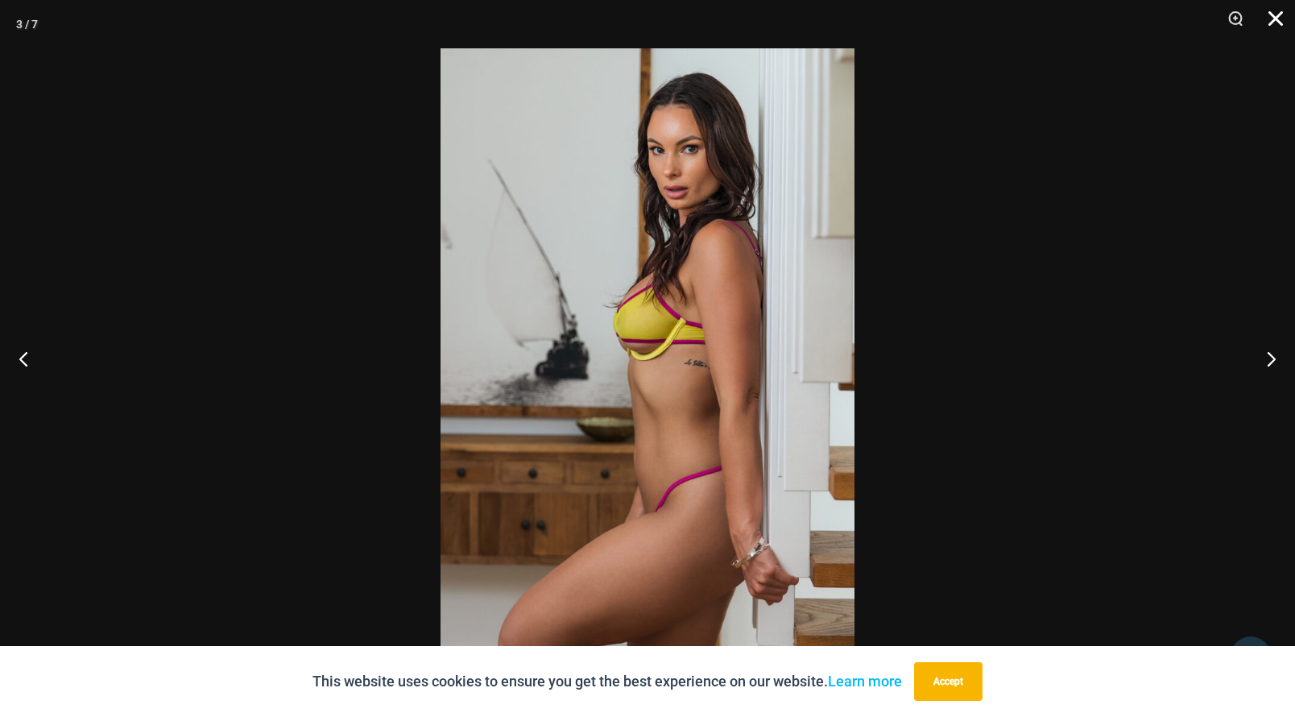
click at [1275, 11] on button "Close" at bounding box center [1270, 24] width 40 height 48
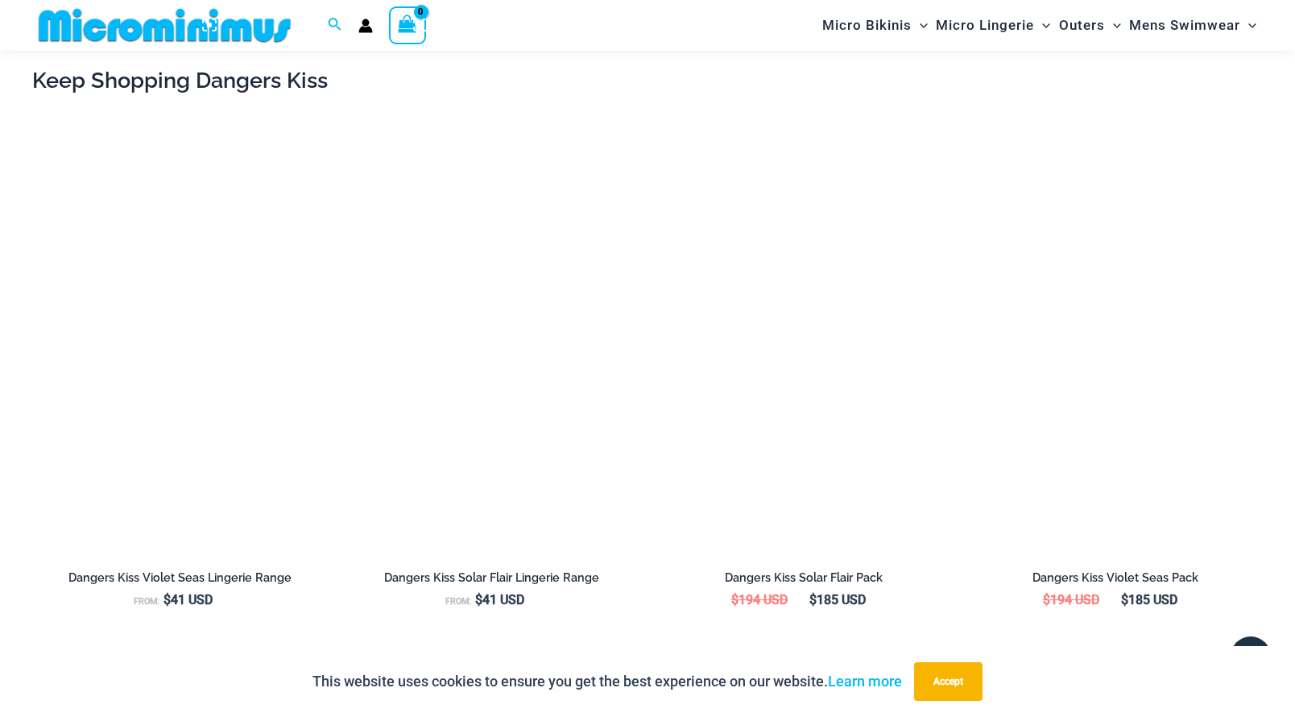
scroll to position [1631, 0]
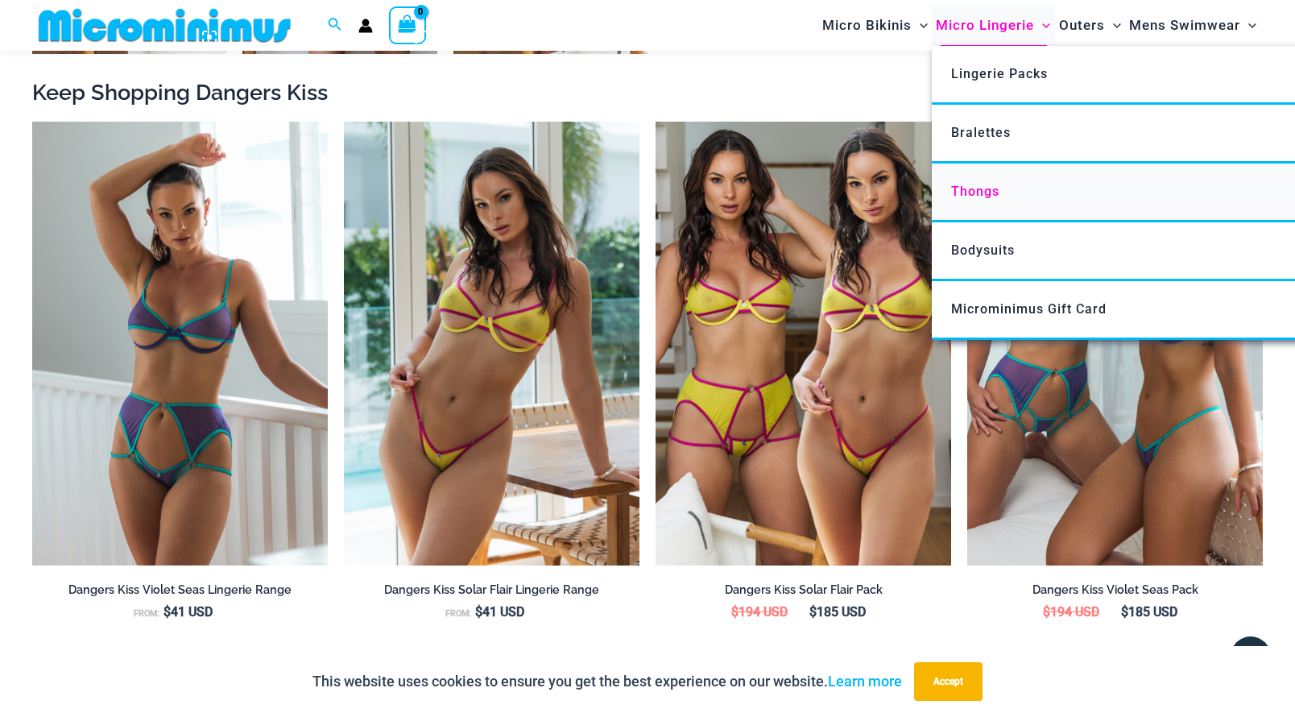
click at [981, 188] on span "Thongs" at bounding box center [975, 191] width 48 height 15
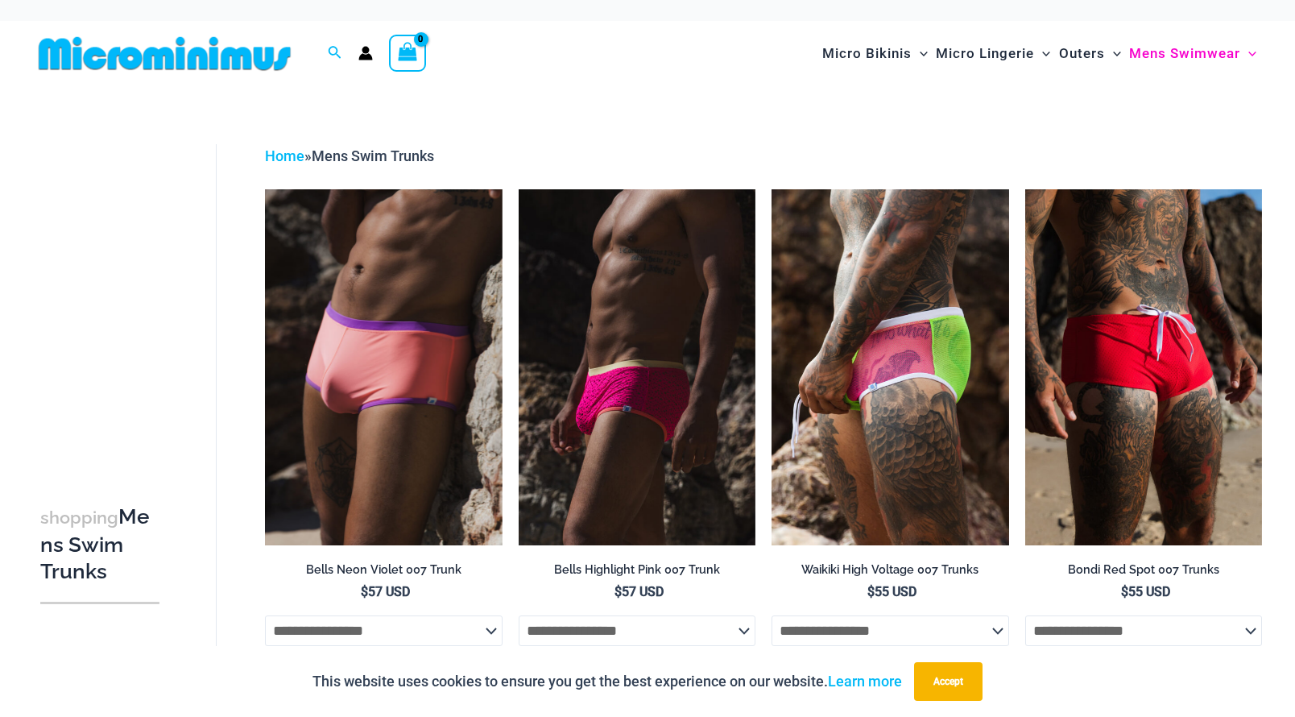
scroll to position [5, 0]
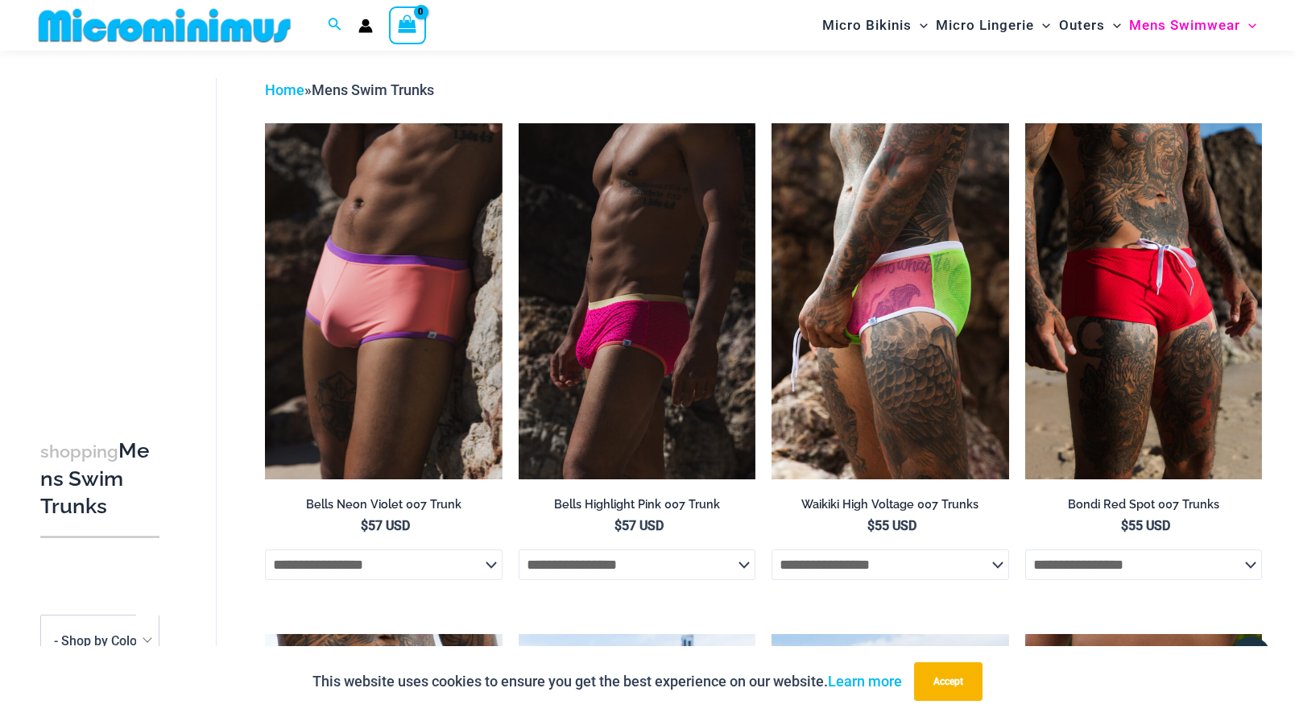
scroll to position [59, 0]
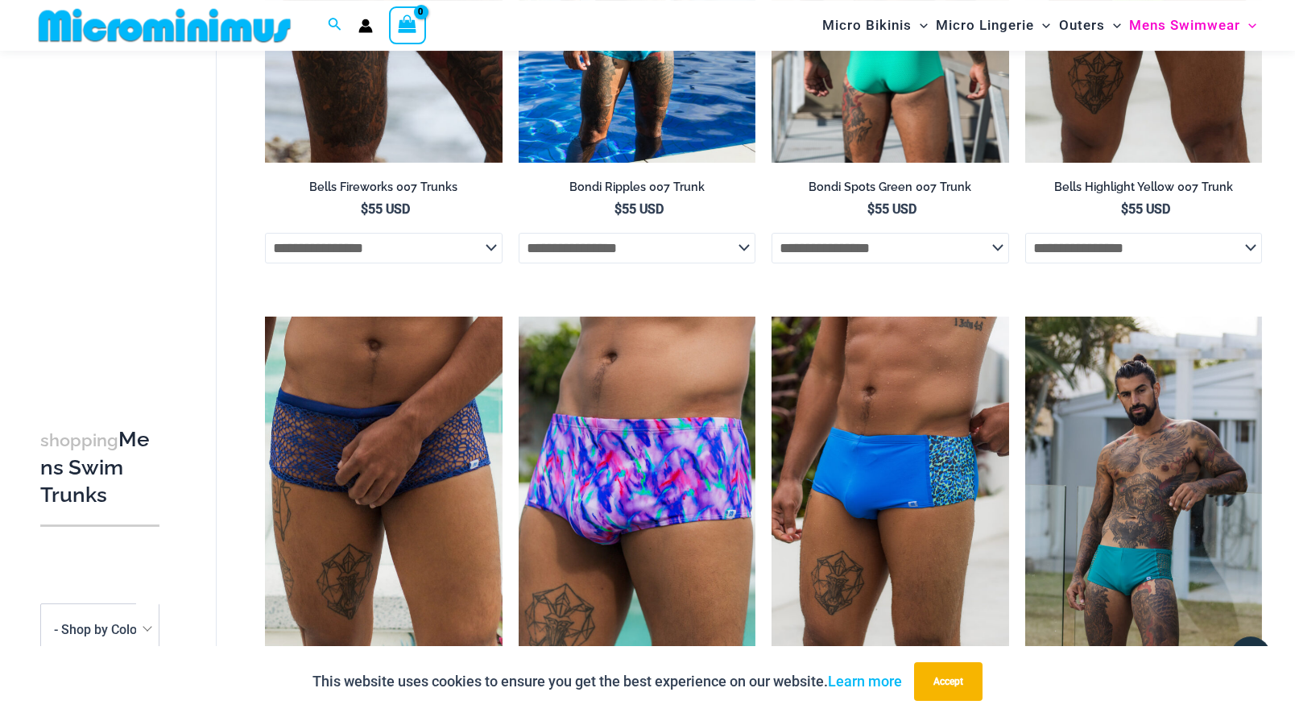
scroll to position [883, 0]
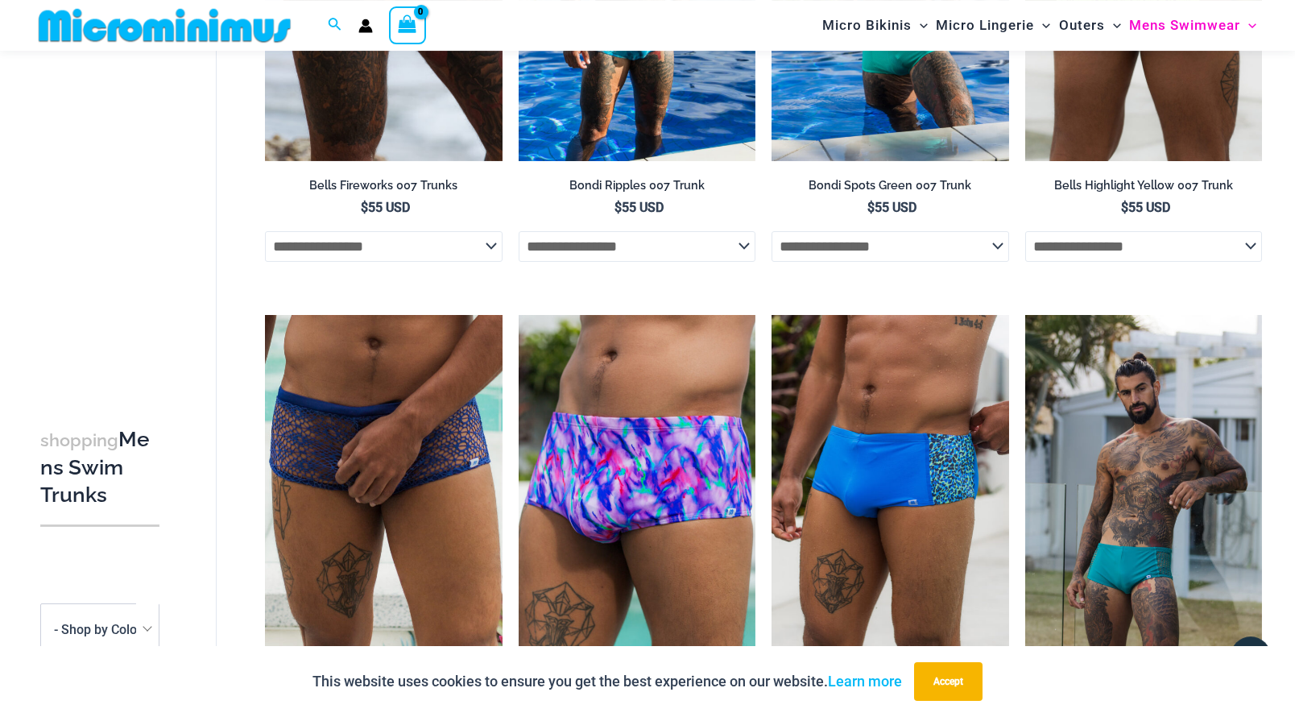
select select "*****"
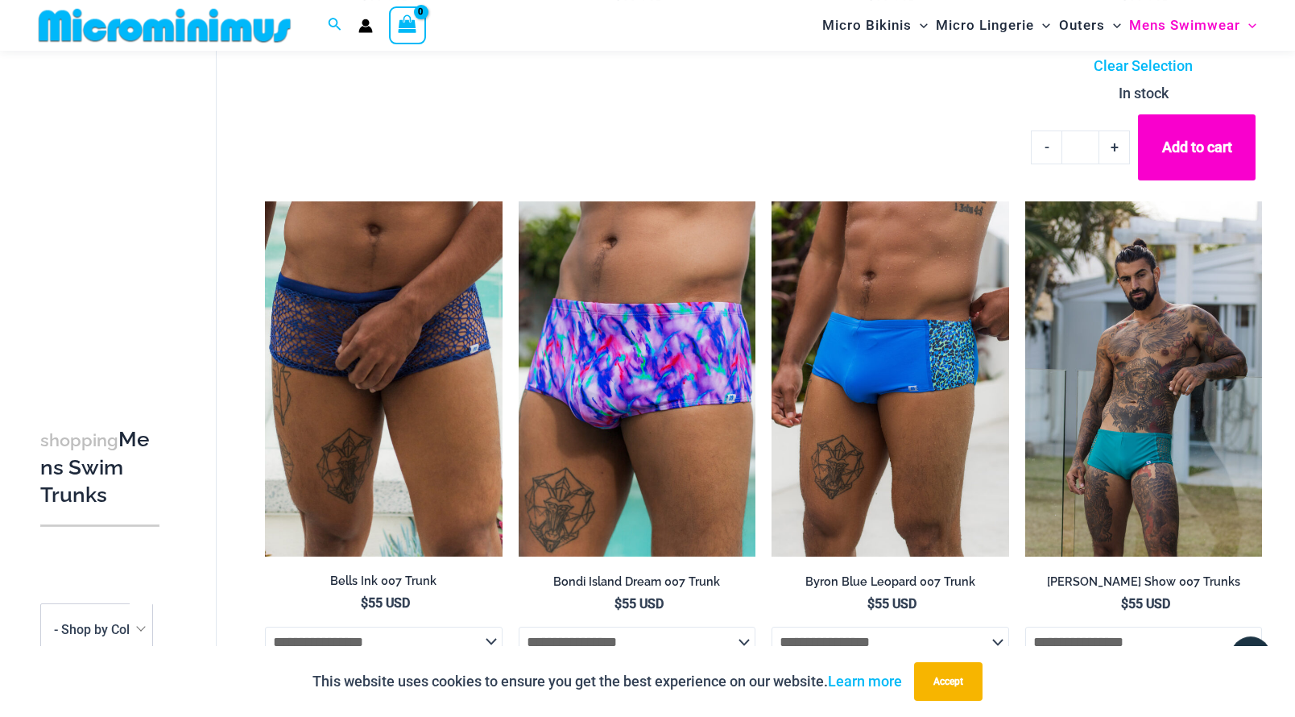
scroll to position [1094, 0]
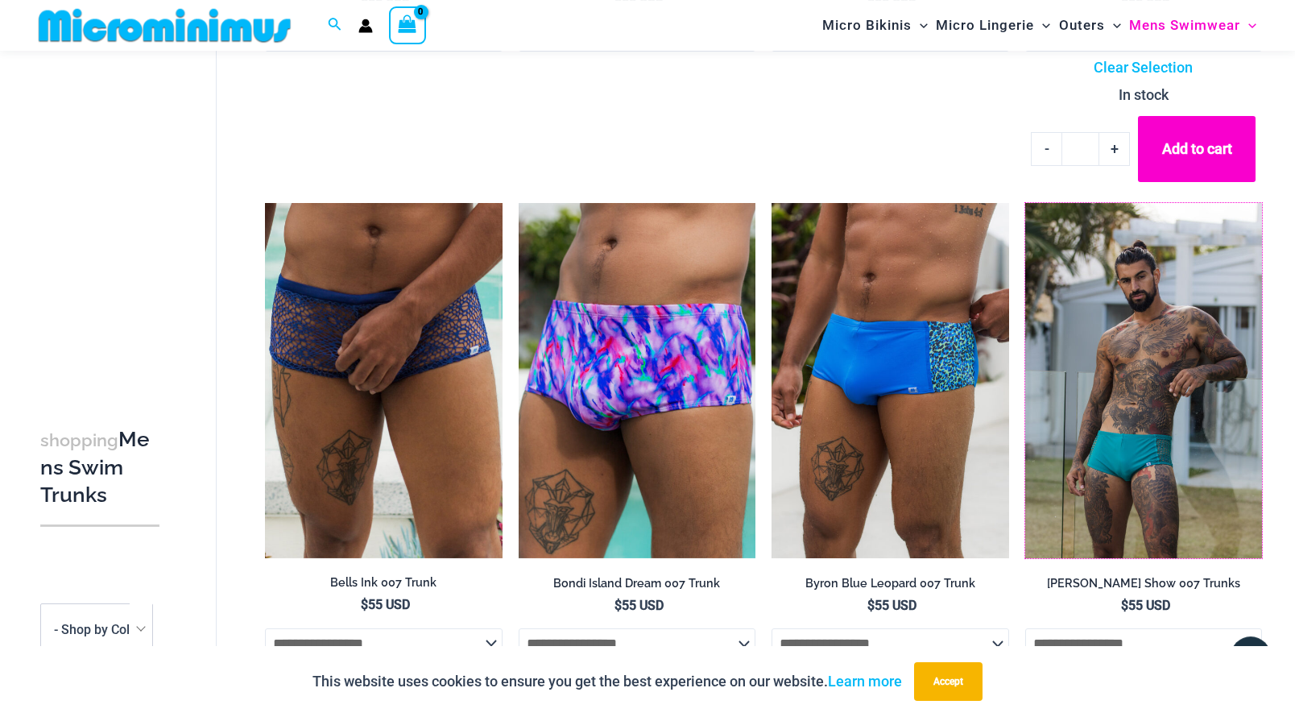
click at [1025, 203] on img at bounding box center [1025, 203] width 0 height 0
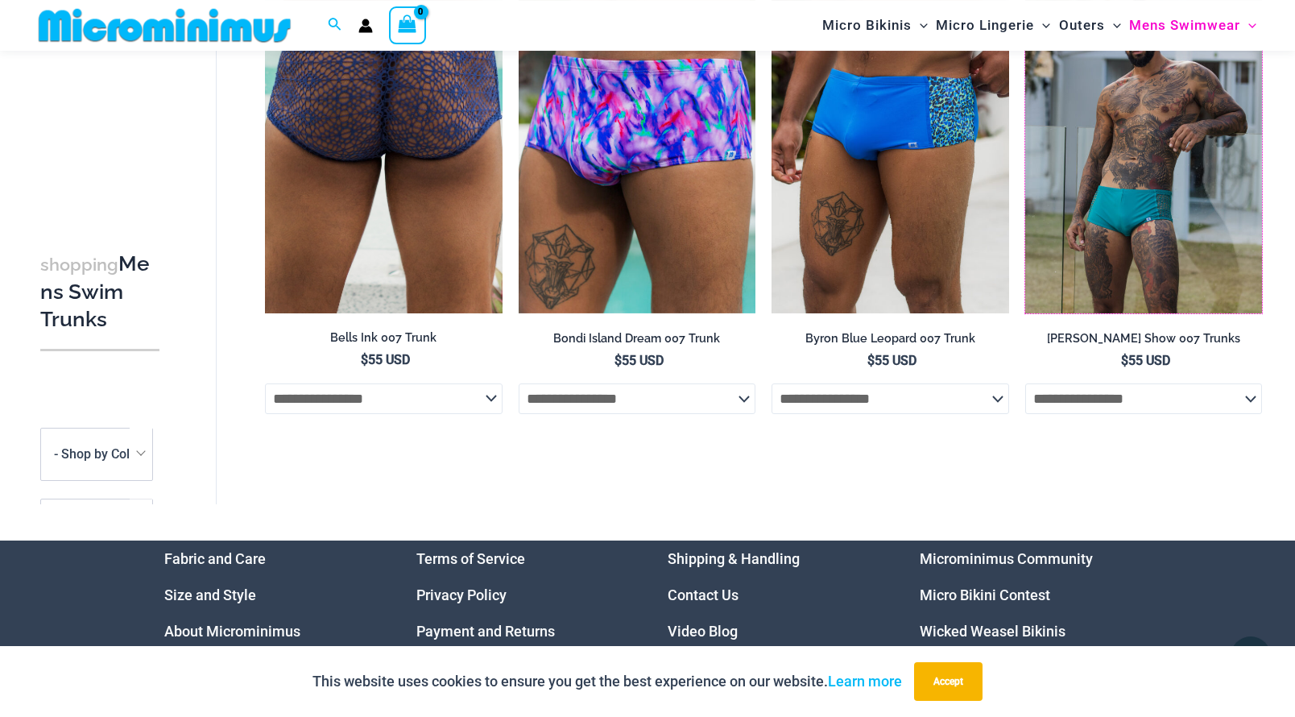
scroll to position [1045, 0]
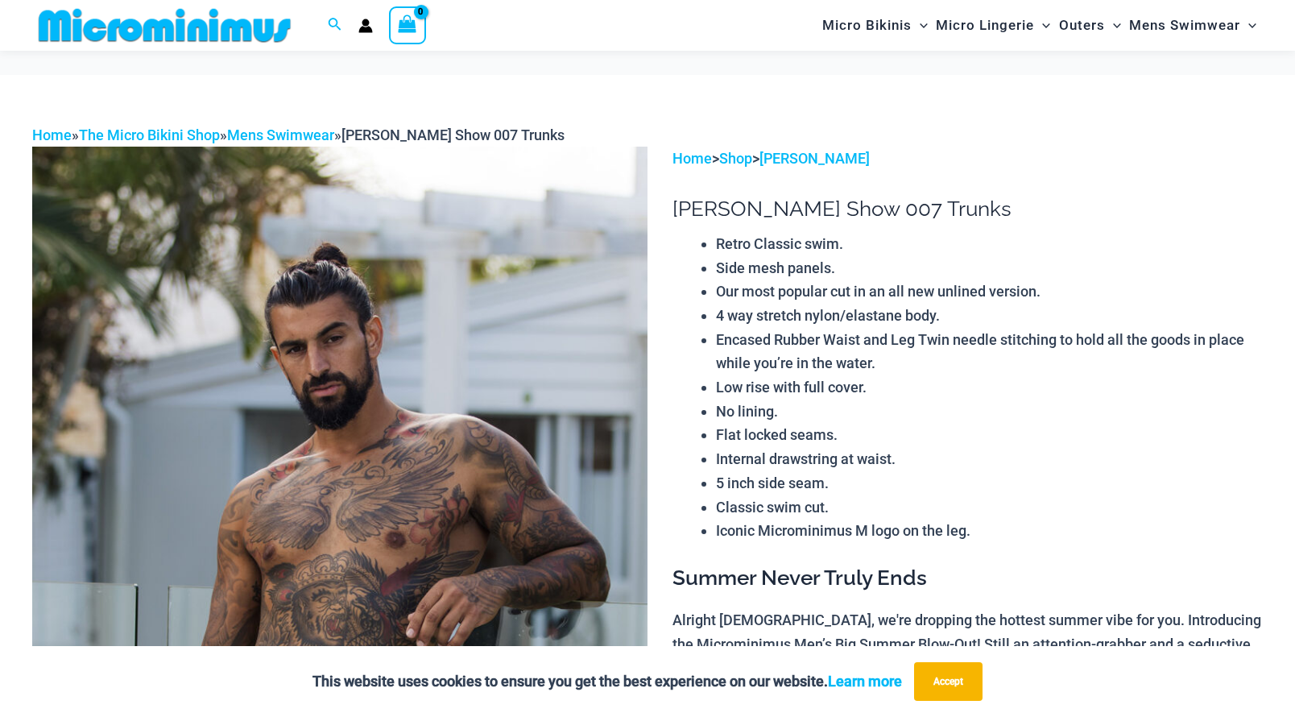
scroll to position [134, 0]
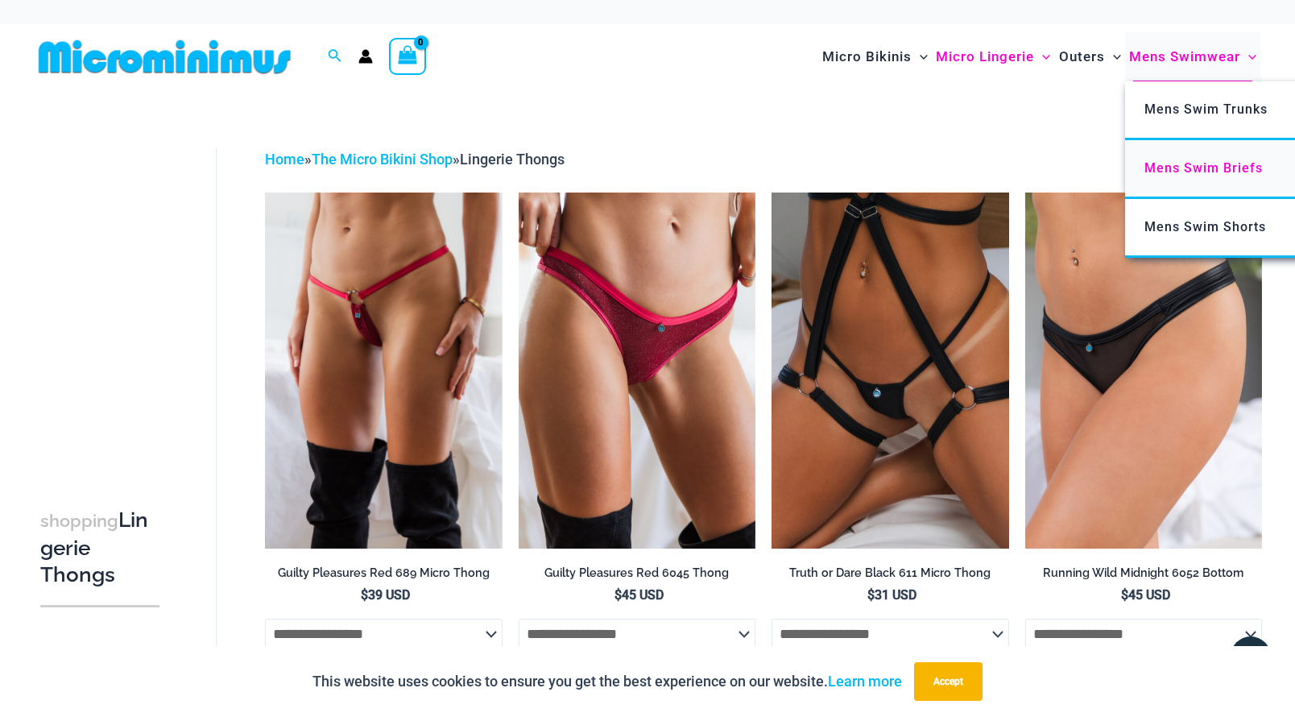
click at [1188, 171] on span "Mens Swim Briefs" at bounding box center [1203, 167] width 118 height 15
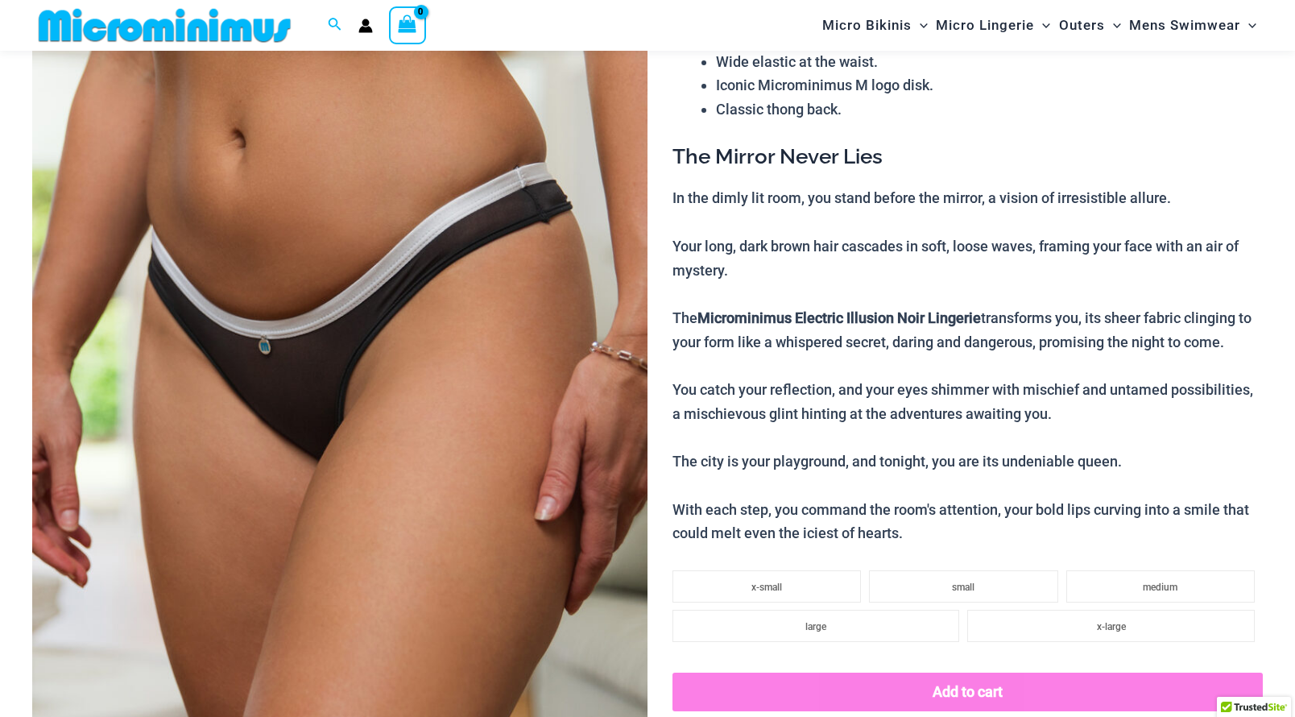
scroll to position [203, 0]
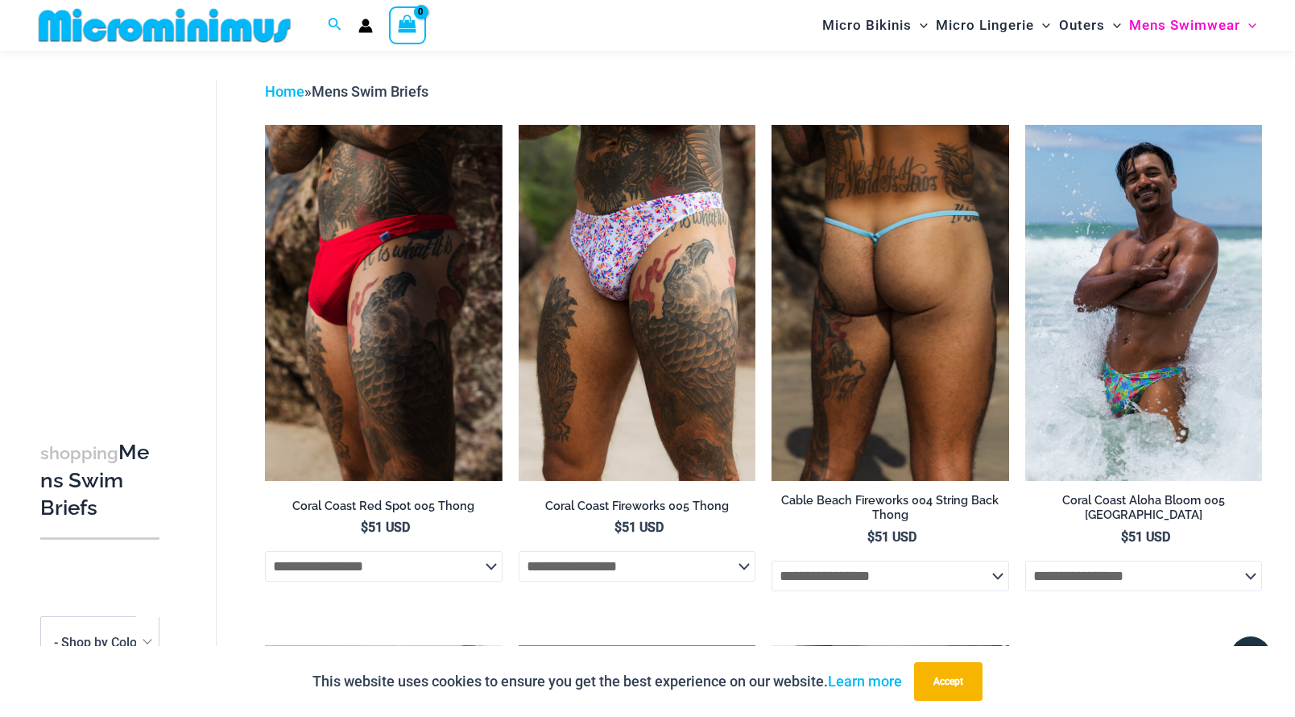
scroll to position [28, 0]
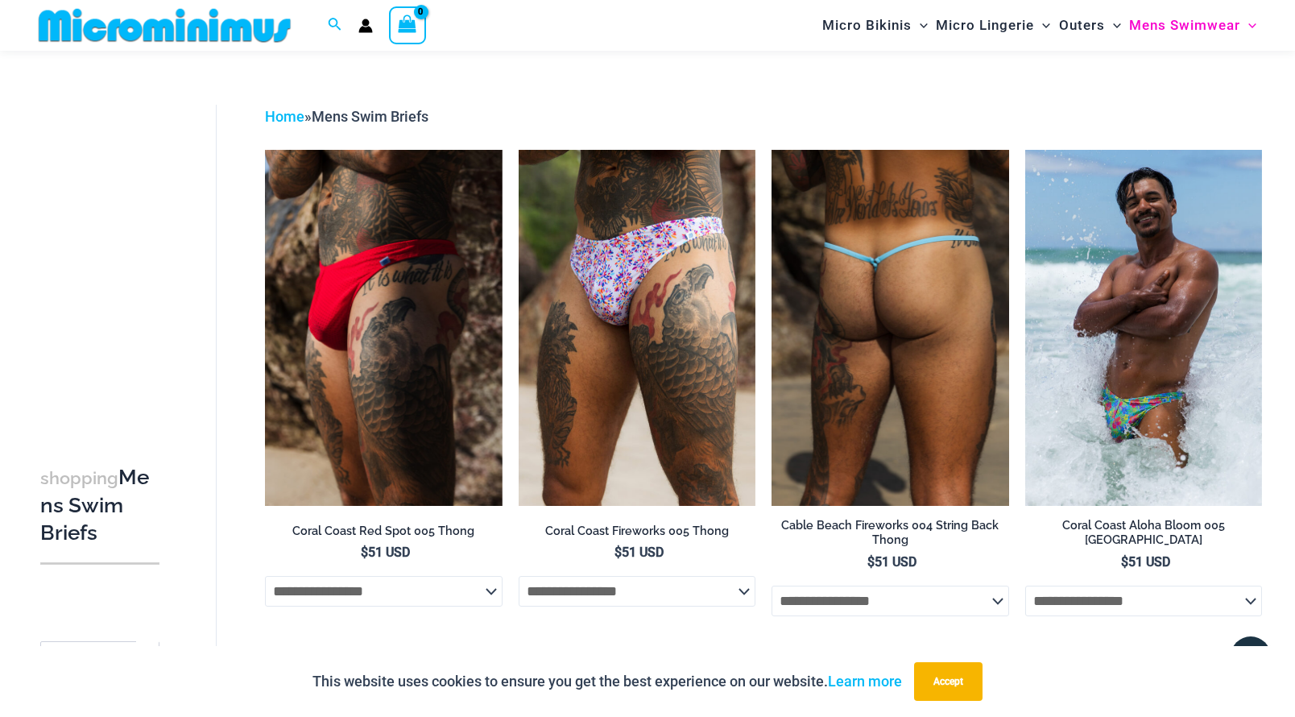
click at [959, 233] on img at bounding box center [890, 328] width 237 height 356
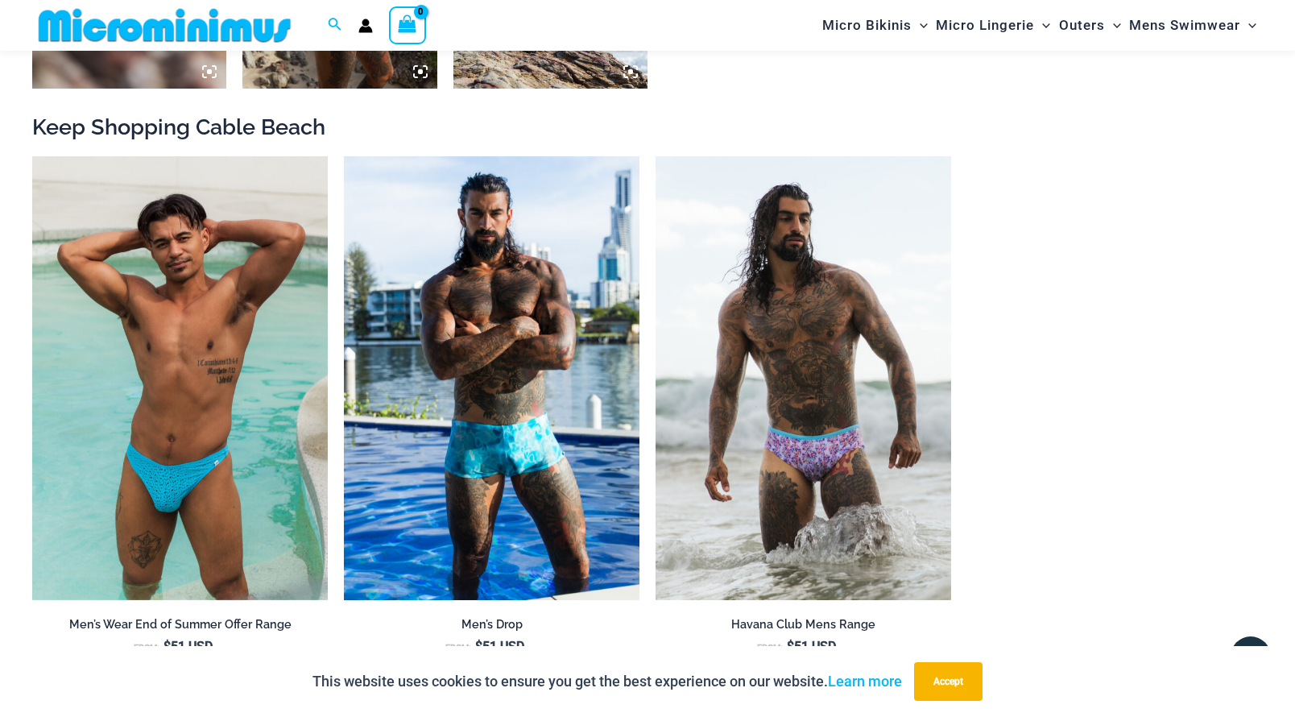
scroll to position [1599, 0]
